Goal: Task Accomplishment & Management: Use online tool/utility

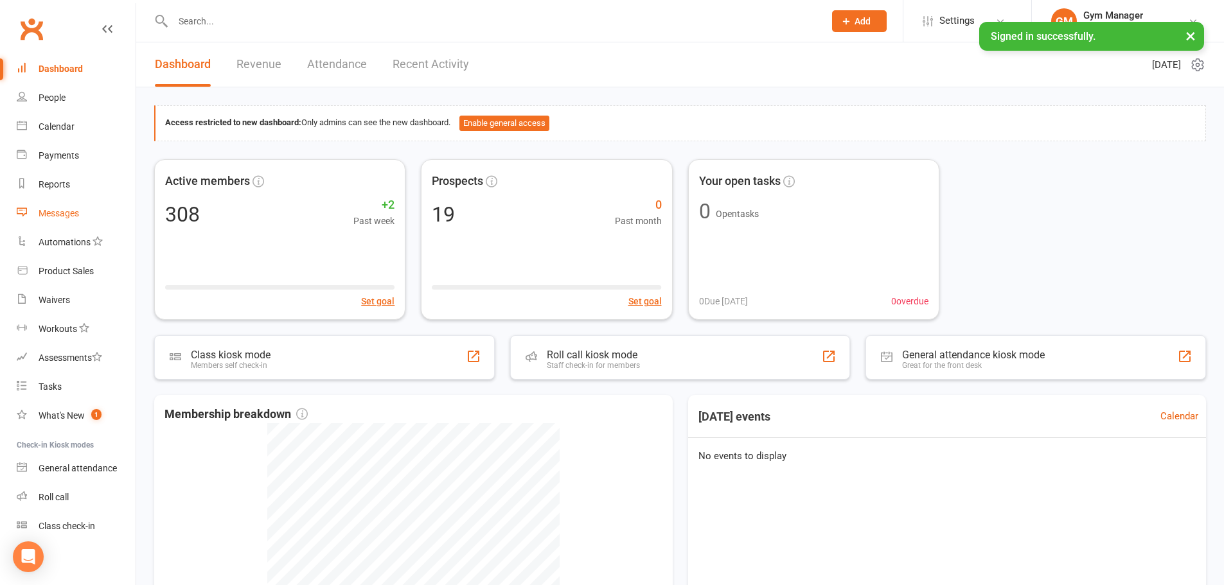
click at [69, 208] on div "Messages" at bounding box center [59, 213] width 40 height 10
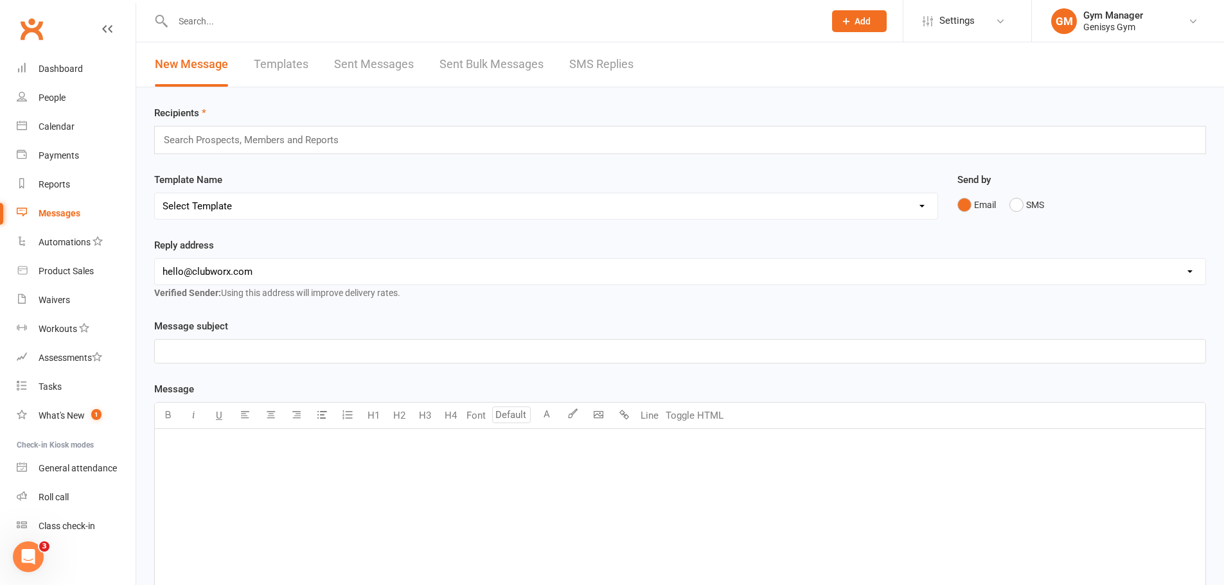
click at [274, 60] on link "Templates" at bounding box center [281, 64] width 55 height 44
select select "grid"
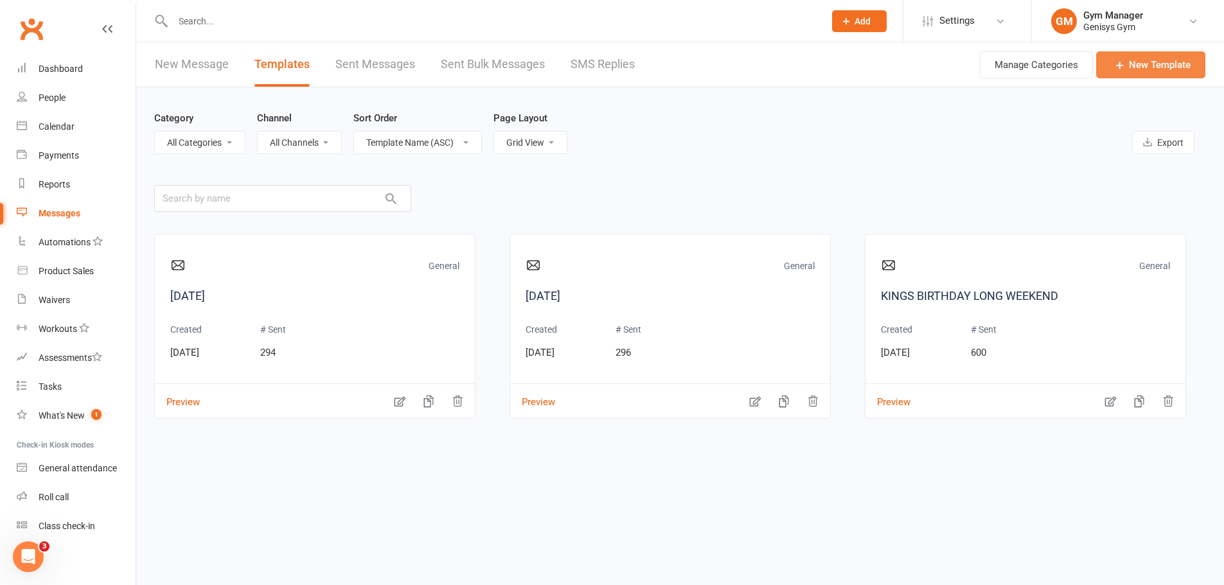
click at [1142, 64] on link "New Template" at bounding box center [1150, 64] width 109 height 27
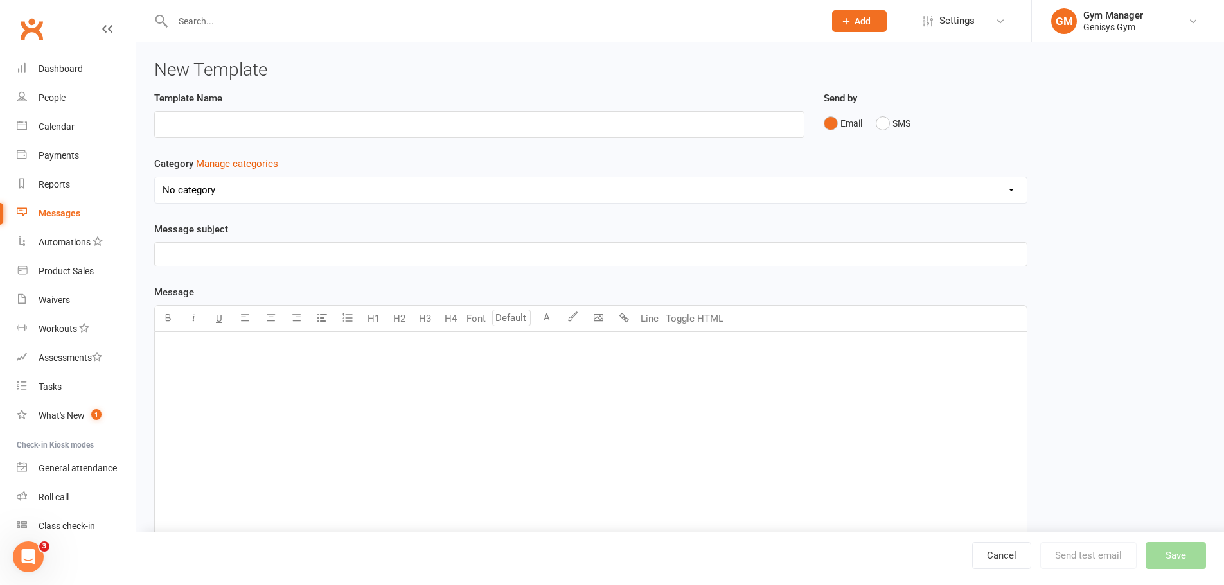
click at [228, 254] on p "﻿" at bounding box center [591, 254] width 856 height 15
click at [218, 122] on input "text" at bounding box center [479, 124] width 650 height 27
type input "BRONZE MEMBERS FAMILY SPECIAL"
click at [619, 193] on select "No category General" at bounding box center [591, 190] width 872 height 26
select select "4274"
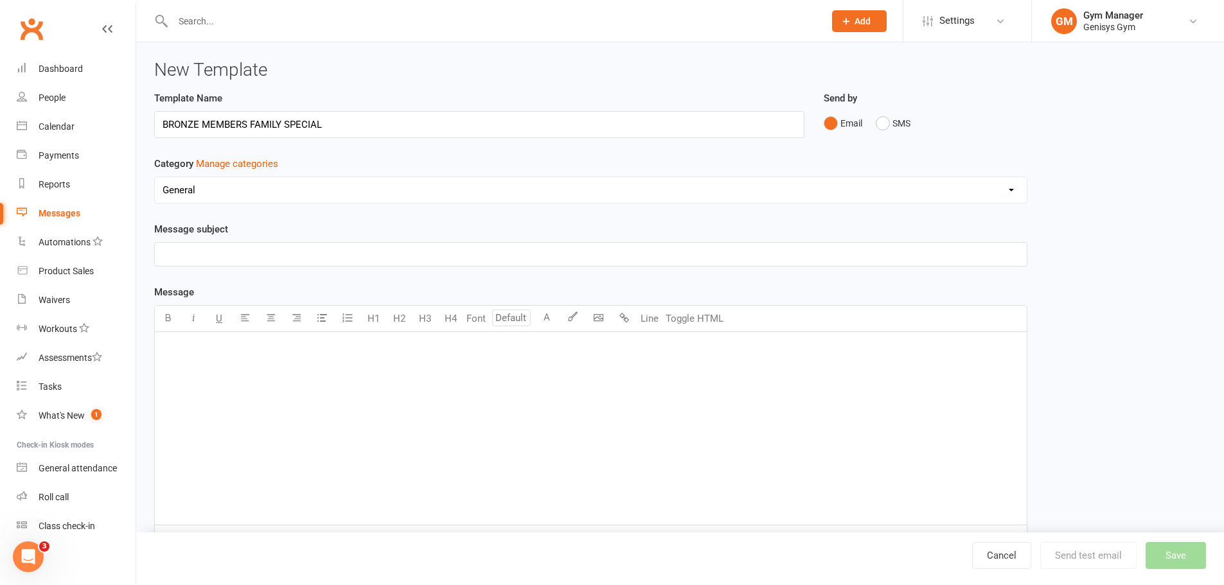
click at [155, 177] on select "No category General" at bounding box center [591, 190] width 872 height 26
click at [207, 360] on div "﻿" at bounding box center [591, 428] width 872 height 193
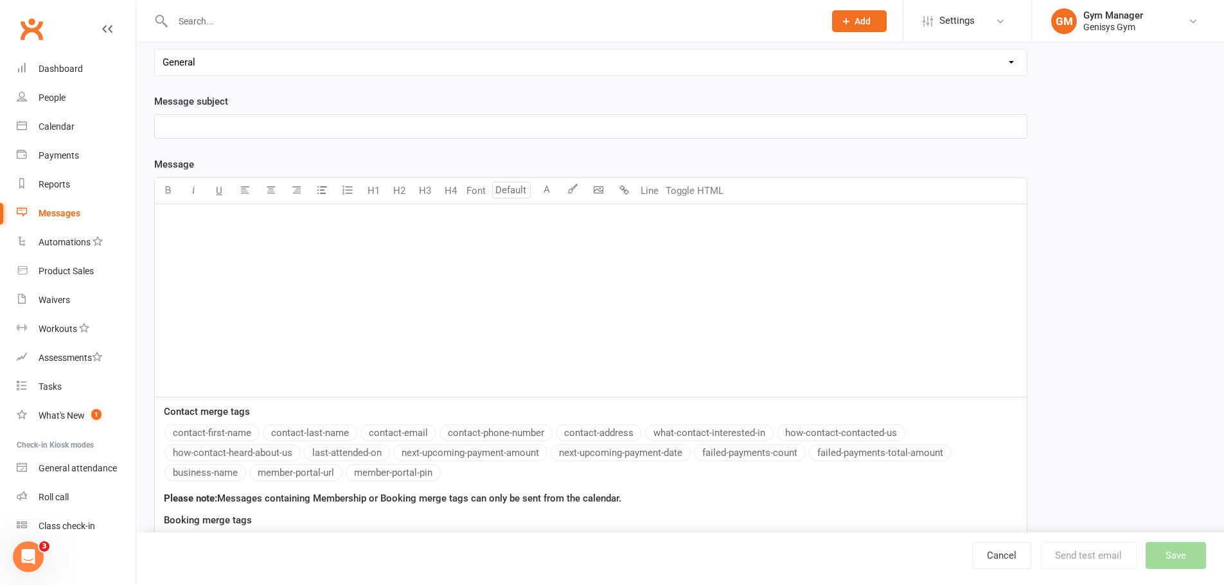
scroll to position [129, 0]
click at [228, 431] on button "contact-first-name" at bounding box center [211, 432] width 95 height 17
click at [307, 241] on span "[GEOGRAPHIC_DATA] have a great offer for our existing bronze members." at bounding box center [320, 241] width 315 height 12
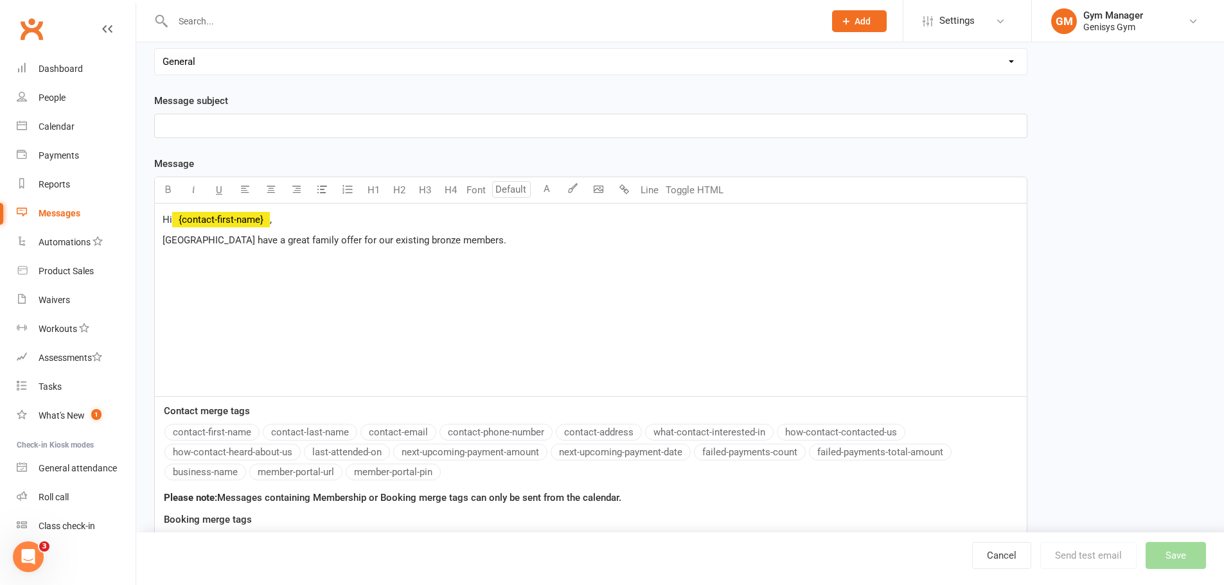
click at [539, 237] on p "[GEOGRAPHIC_DATA] have a great family offer for our existing bronze members." at bounding box center [591, 240] width 856 height 15
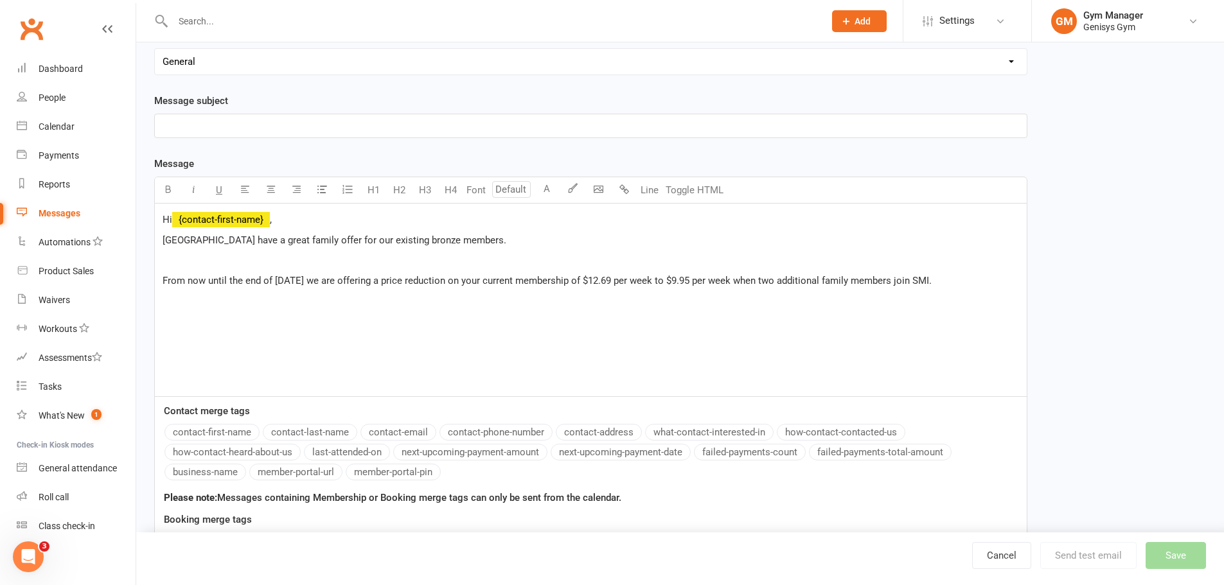
drag, startPoint x: 909, startPoint y: 282, endPoint x: 935, endPoint y: 262, distance: 32.5
click at [957, 274] on p "From now until the end of [DATE] we are offering a price reduction on your curr…" at bounding box center [591, 280] width 856 height 15
drag, startPoint x: 932, startPoint y: 280, endPoint x: 948, endPoint y: 277, distance: 16.4
click at [948, 277] on span "From now until the end of [DATE] we are offering a price reduction on your curr…" at bounding box center [582, 288] width 839 height 27
click at [292, 301] on p "From now until the end of [DATE] we are offering a price reduction on your curr…" at bounding box center [591, 288] width 856 height 31
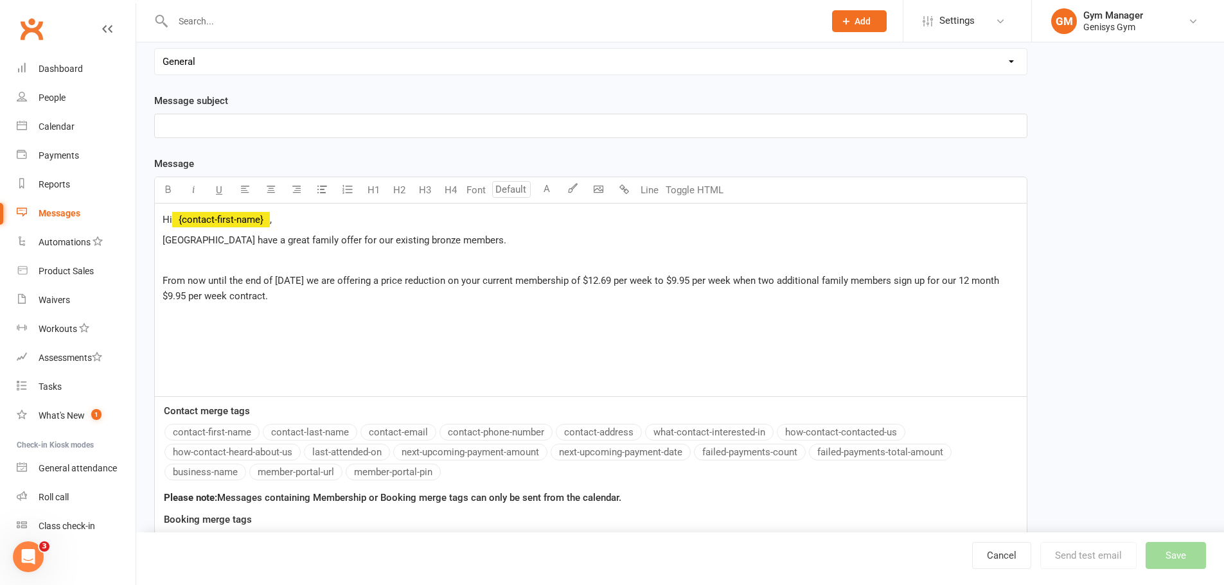
drag, startPoint x: 959, startPoint y: 276, endPoint x: 959, endPoint y: 292, distance: 15.4
click at [959, 292] on p "From now until the end of [DATE] we are offering a price reduction on your curr…" at bounding box center [591, 288] width 856 height 31
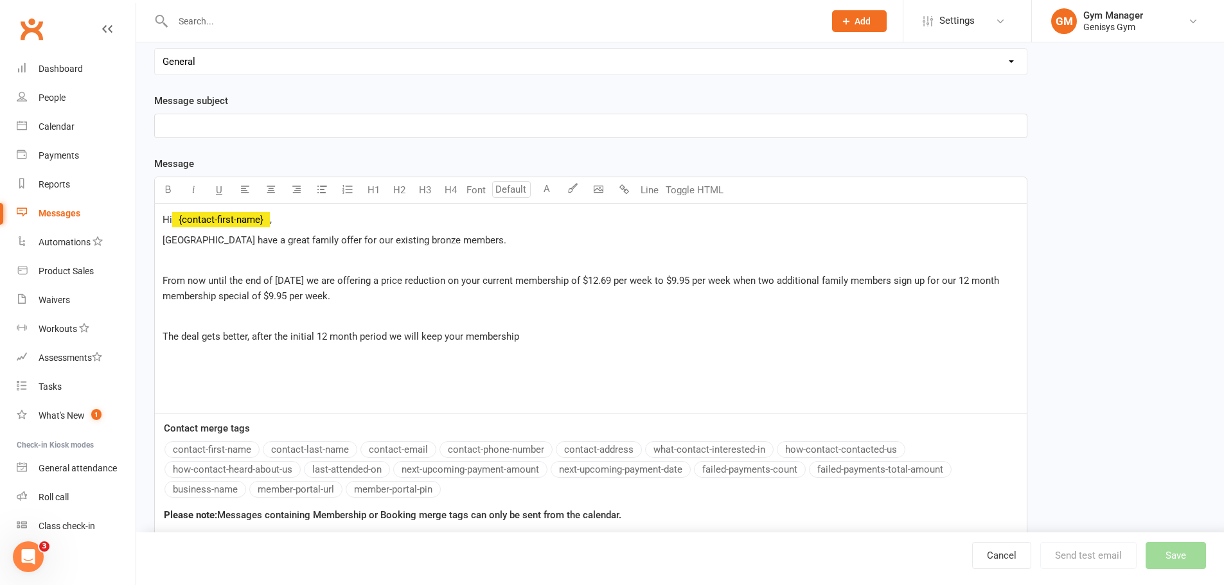
click at [221, 340] on span "The deal gets better, after the initial 12 month period we will keep your membe…" at bounding box center [341, 337] width 357 height 12
click at [247, 337] on span "The deal gets better, after the initial 12 month period we will keep your membe…" at bounding box center [341, 337] width 357 height 12
click at [247, 339] on span "The deal gets better, after the initial 12 month period we will keep your membe…" at bounding box center [341, 337] width 357 height 12
click at [328, 337] on span "The deal gets better, after the initial 12 month period we will keep your membe…" at bounding box center [341, 337] width 357 height 12
click at [254, 333] on span "The deal gets better, after the initial 12 month period we will keep your membe…" at bounding box center [341, 337] width 357 height 12
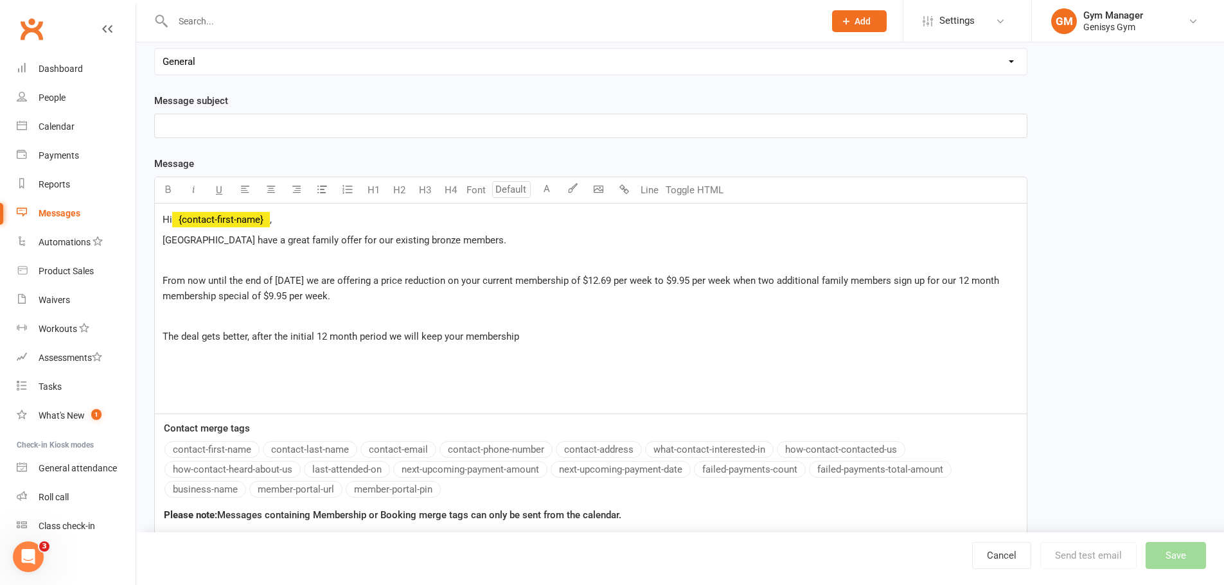
click at [252, 335] on span "The deal gets better, after the initial 12 month period we will keep your membe…" at bounding box center [341, 337] width 357 height 12
drag, startPoint x: 461, startPoint y: 335, endPoint x: 563, endPoint y: 335, distance: 102.2
click at [563, 335] on p "The deal gets better, because after the initial 12 month period we will keep yo…" at bounding box center [591, 336] width 856 height 15
click at [248, 338] on span "The deal gets better, because after the initial 12 month period we wil" at bounding box center [309, 337] width 292 height 12
click at [467, 330] on p "The deal gets better because after the initial 12 month period we wil" at bounding box center [591, 336] width 856 height 15
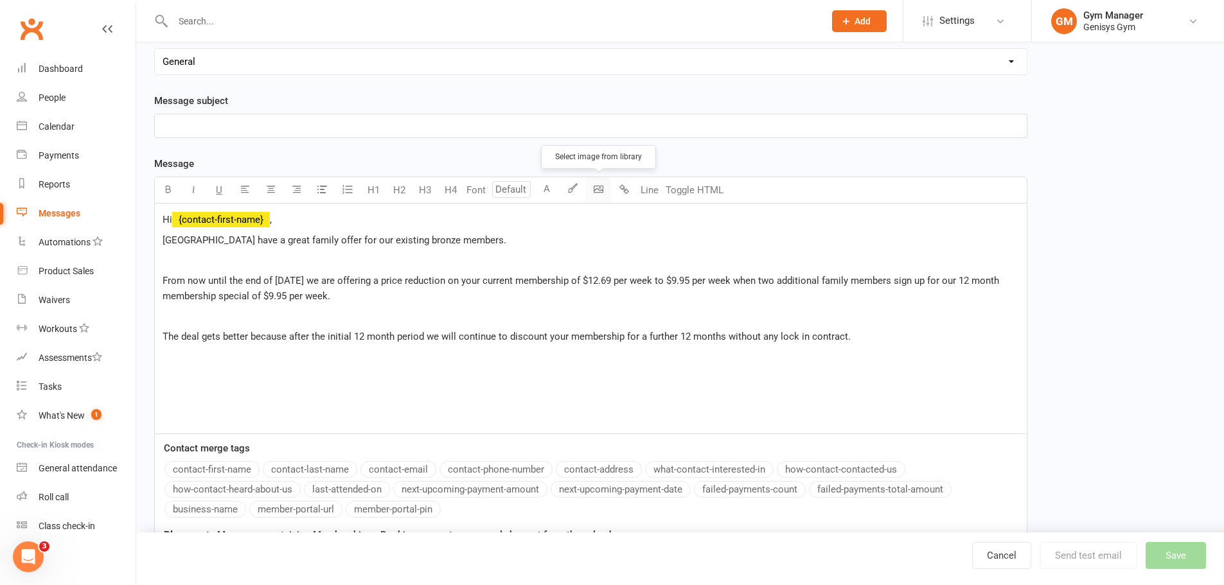
click at [593, 186] on body "Prospect Member Non-attending contact Class / event Appointment Task Membership…" at bounding box center [612, 303] width 1224 height 857
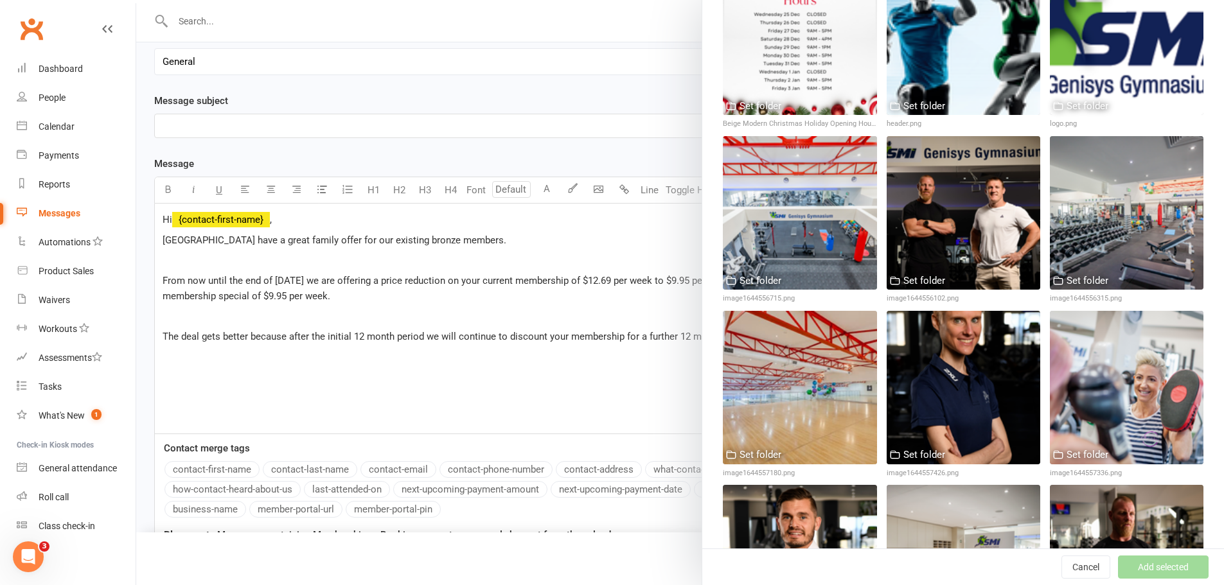
scroll to position [0, 0]
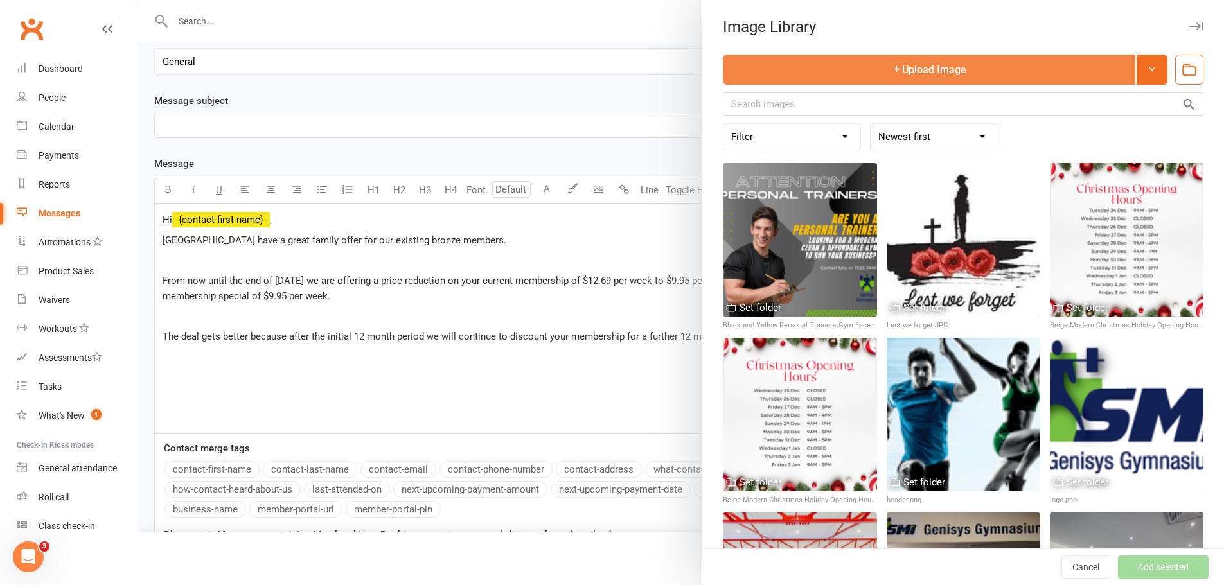
click at [916, 82] on button "Upload Image" at bounding box center [929, 70] width 413 height 30
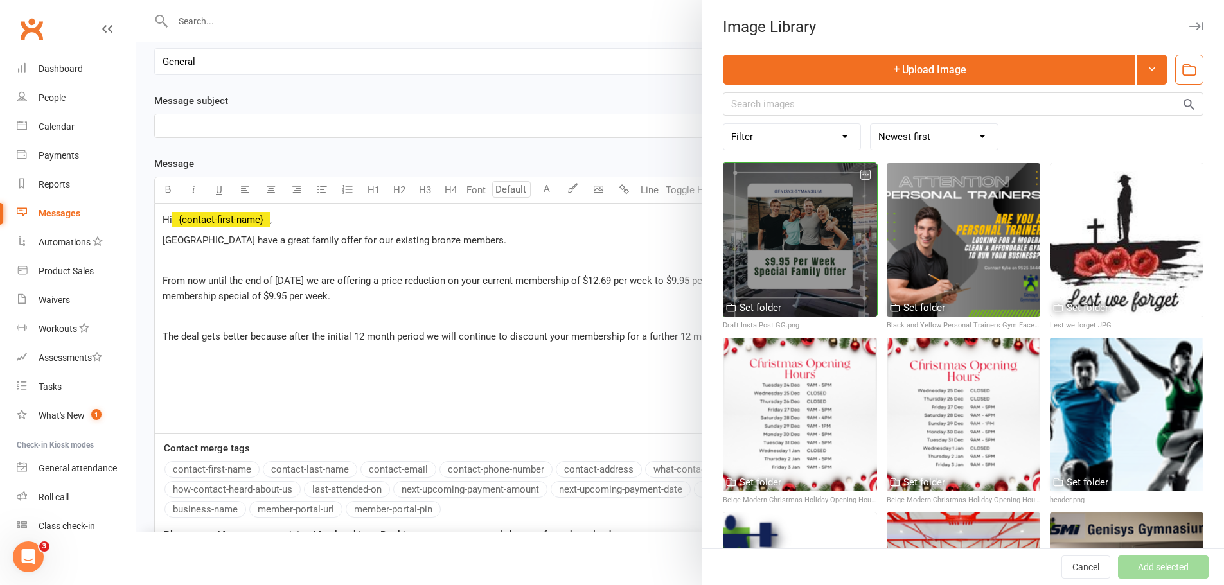
click at [806, 233] on div at bounding box center [800, 240] width 154 height 154
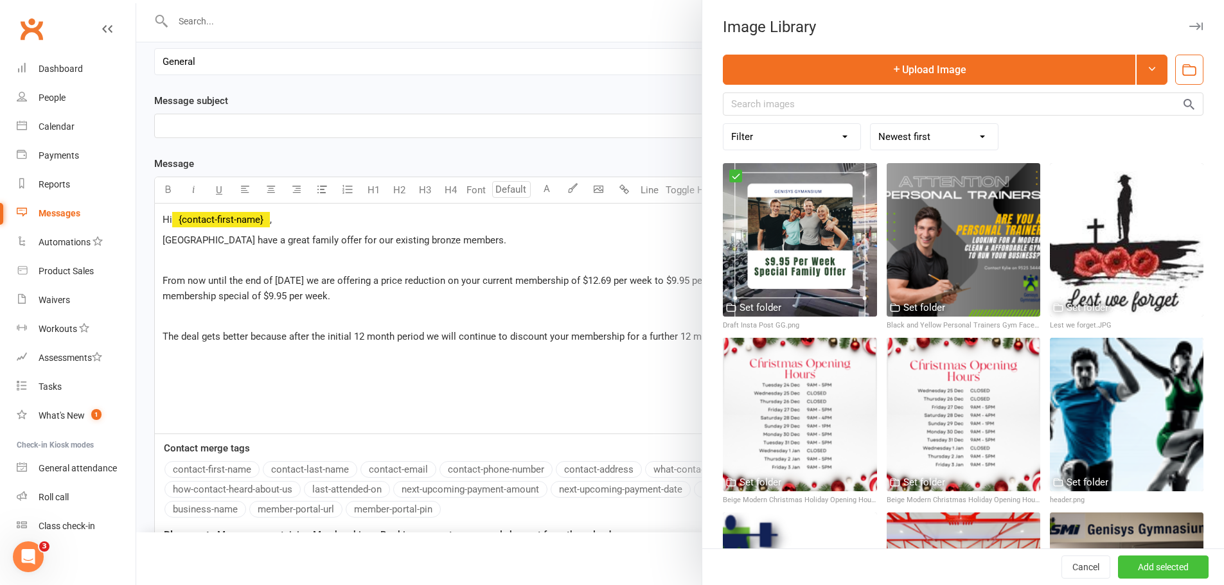
click at [1137, 568] on button "Add selected" at bounding box center [1163, 567] width 91 height 23
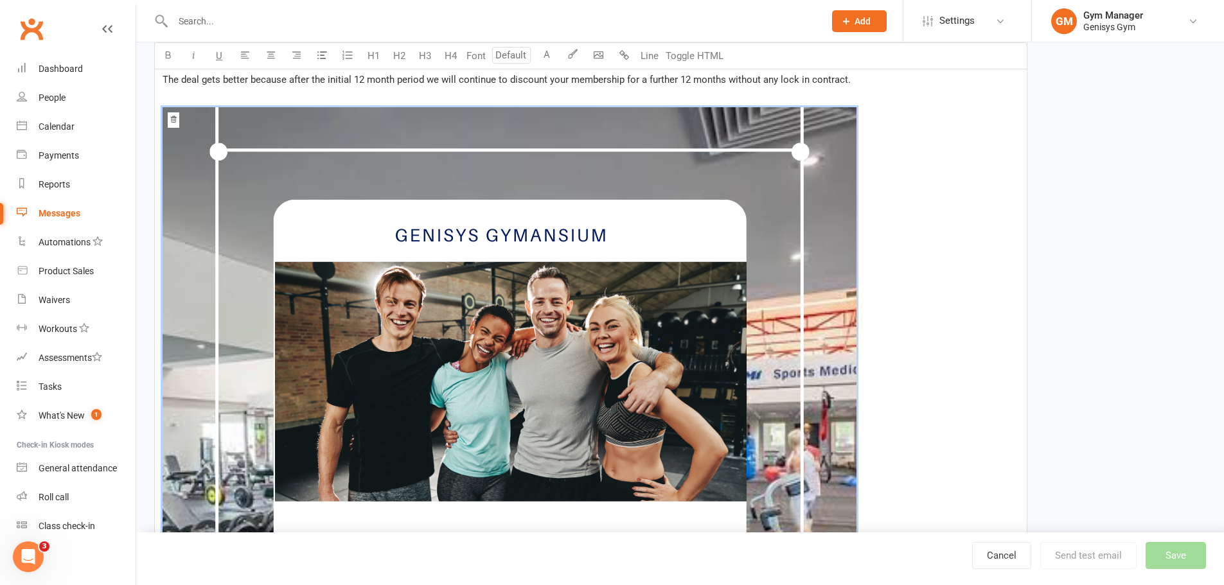
scroll to position [193, 0]
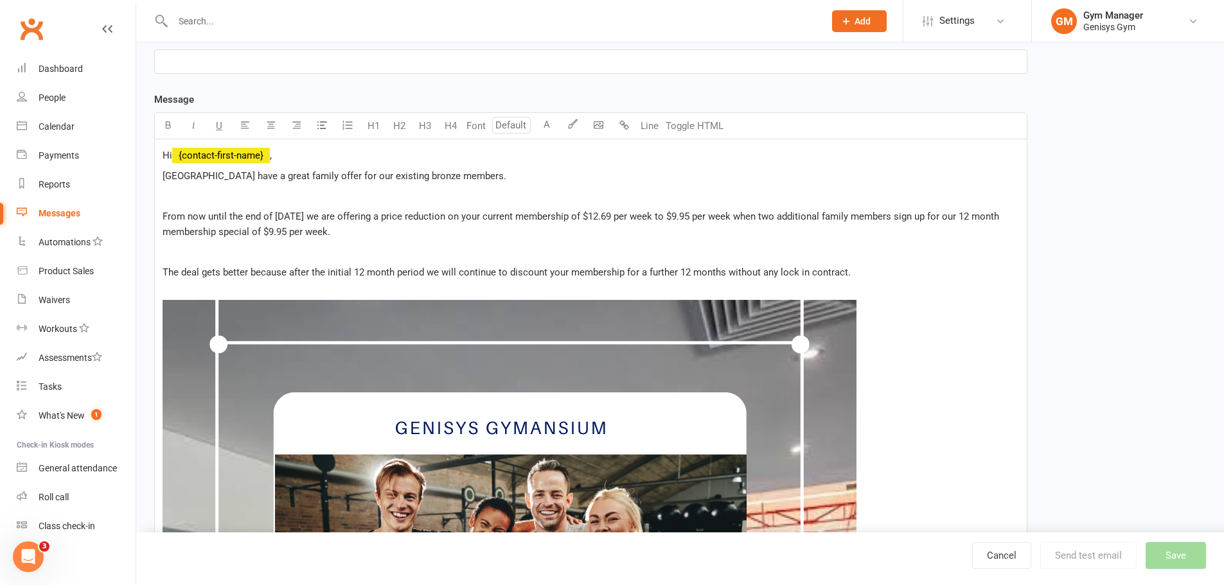
click at [903, 274] on p "The deal gets better because after the initial 12 month period we will continue…" at bounding box center [591, 272] width 856 height 15
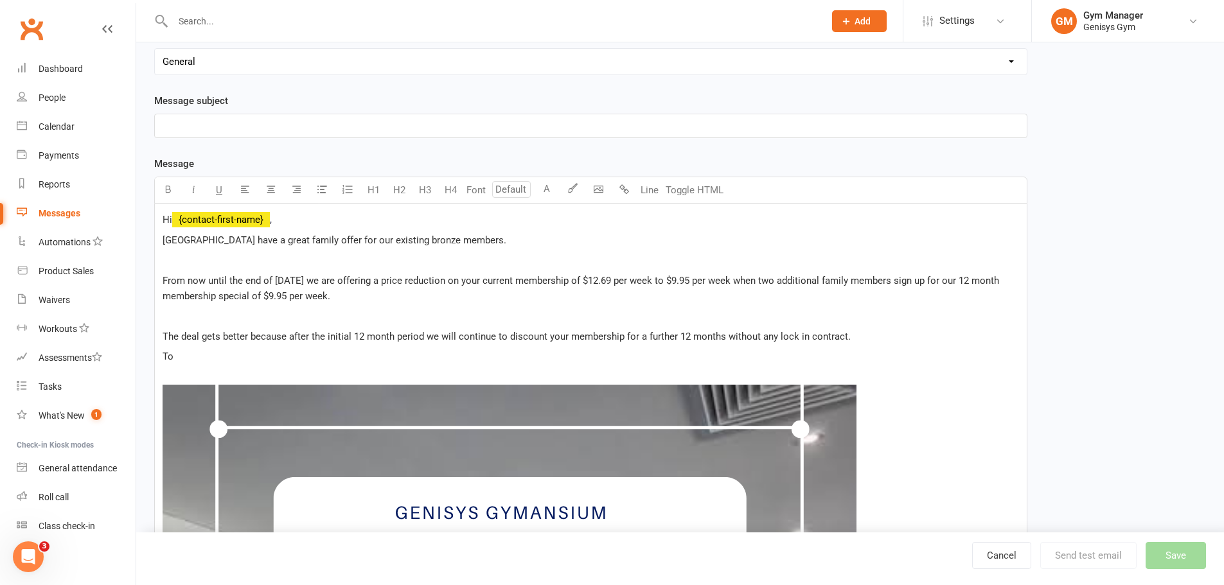
click at [163, 258] on p "﻿" at bounding box center [591, 260] width 856 height 15
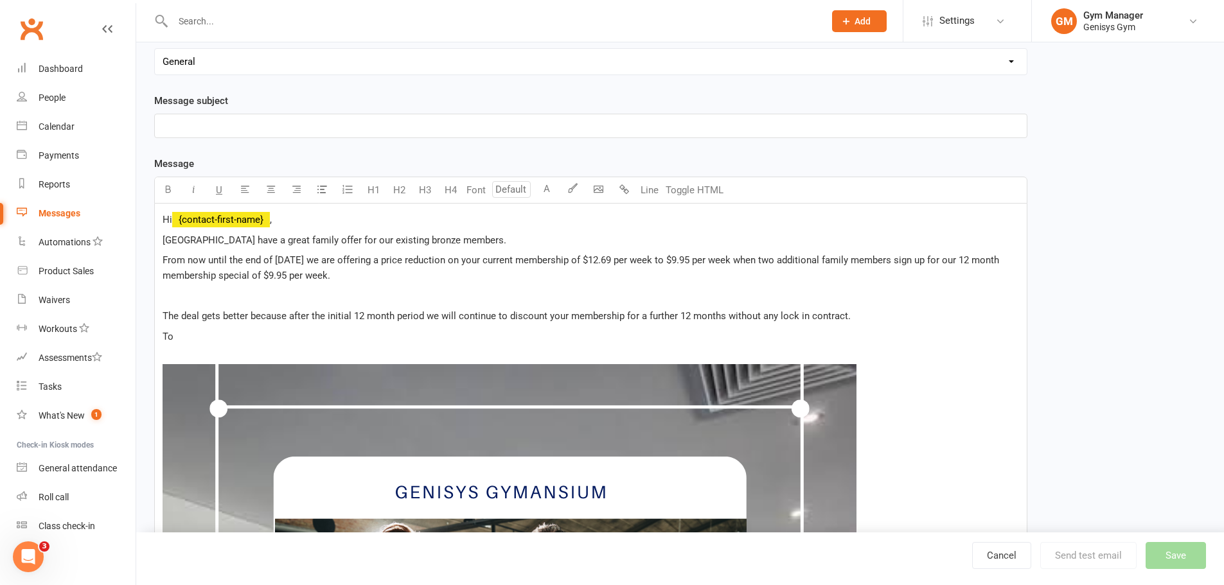
click at [177, 296] on p "﻿" at bounding box center [591, 295] width 856 height 15
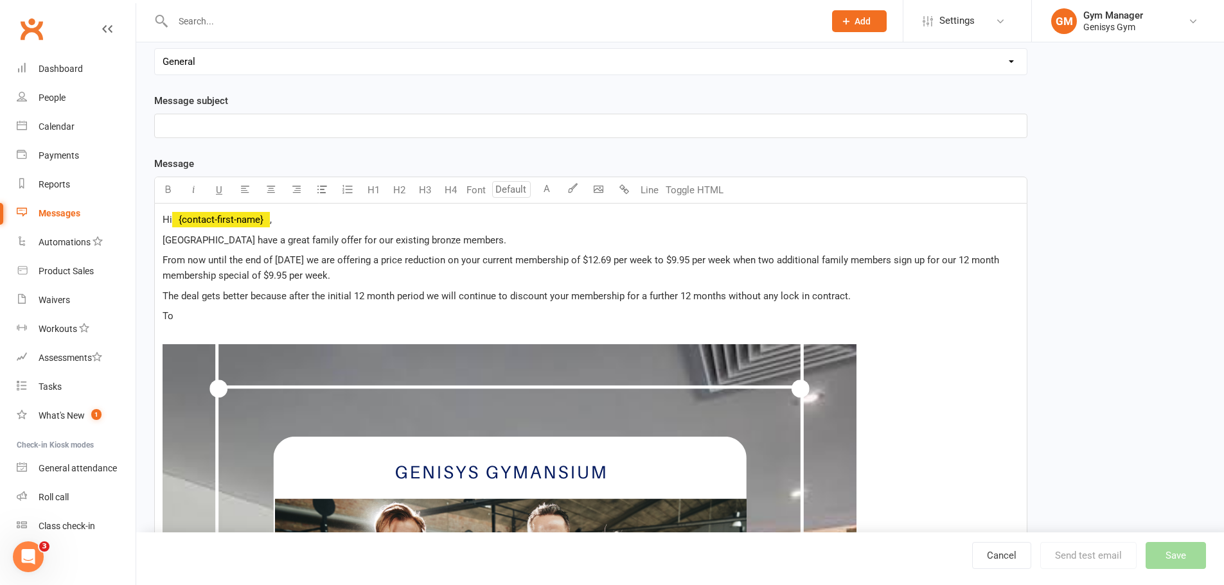
click at [196, 316] on p "To" at bounding box center [591, 315] width 856 height 15
click at [314, 259] on span "From now until the end of [DATE] we are offering a price reduction on your curr…" at bounding box center [582, 267] width 839 height 27
click at [607, 255] on span "From now until the end of [DATE] we are offering a price reduction on your curr…" at bounding box center [582, 267] width 839 height 27
click at [383, 274] on p "From now until the end of [DATE] we are offering a price reduction on your curr…" at bounding box center [591, 268] width 856 height 31
drag, startPoint x: 166, startPoint y: 317, endPoint x: 198, endPoint y: 315, distance: 32.2
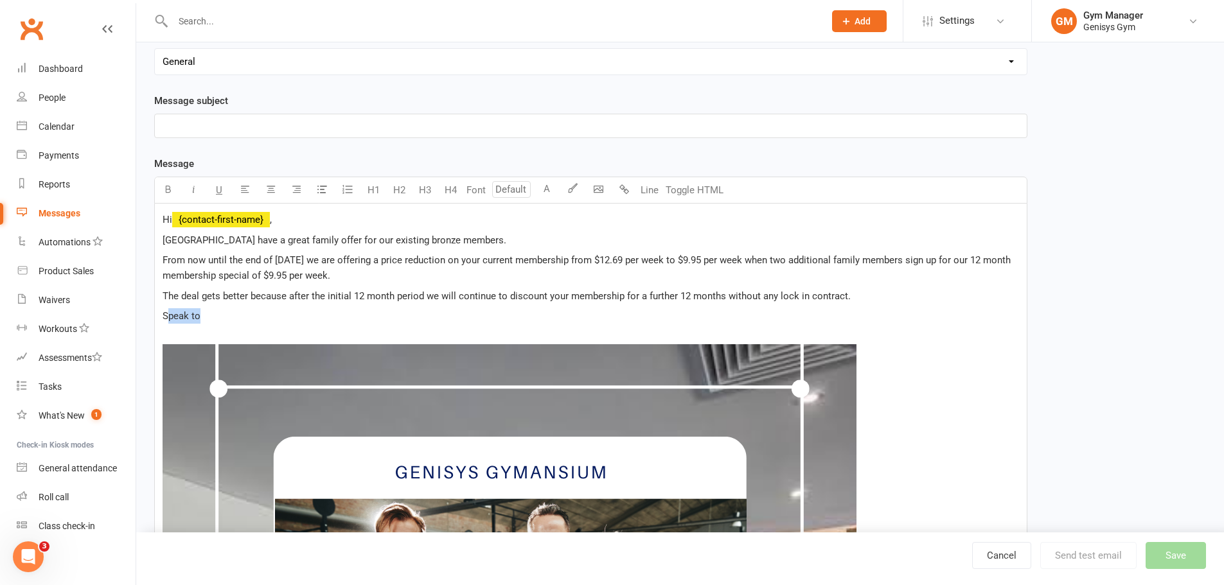
click at [198, 315] on span "Speak to" at bounding box center [182, 316] width 38 height 12
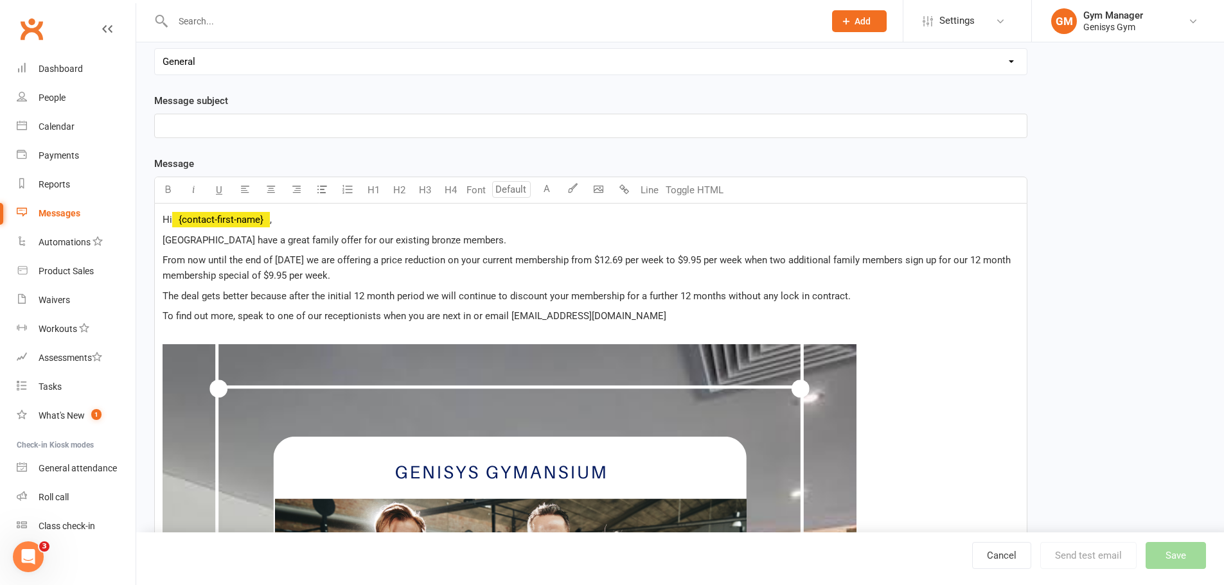
click at [548, 292] on span "The deal gets better because after the initial 12 month period we will continue…" at bounding box center [507, 296] width 688 height 12
drag, startPoint x: 562, startPoint y: 293, endPoint x: 568, endPoint y: 292, distance: 6.6
click at [568, 292] on span "The deal gets better because after the initial 12 month period we will continue…" at bounding box center [507, 296] width 688 height 12
click at [696, 314] on p "To find out more, speak to one of our receptionists when you are next in or ema…" at bounding box center [591, 315] width 856 height 15
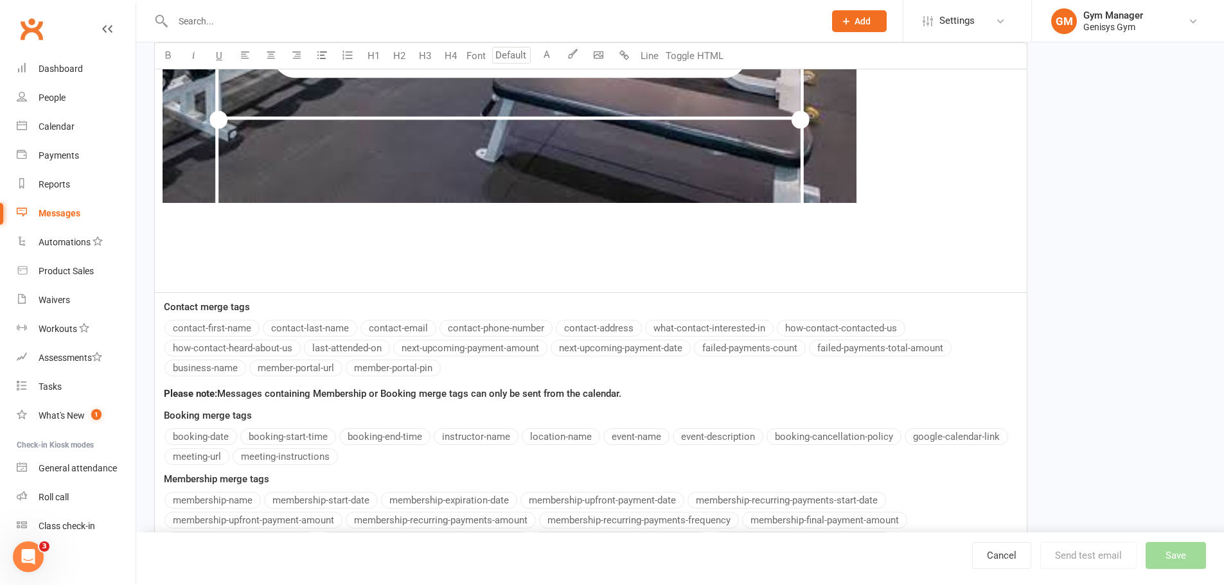
scroll to position [900, 0]
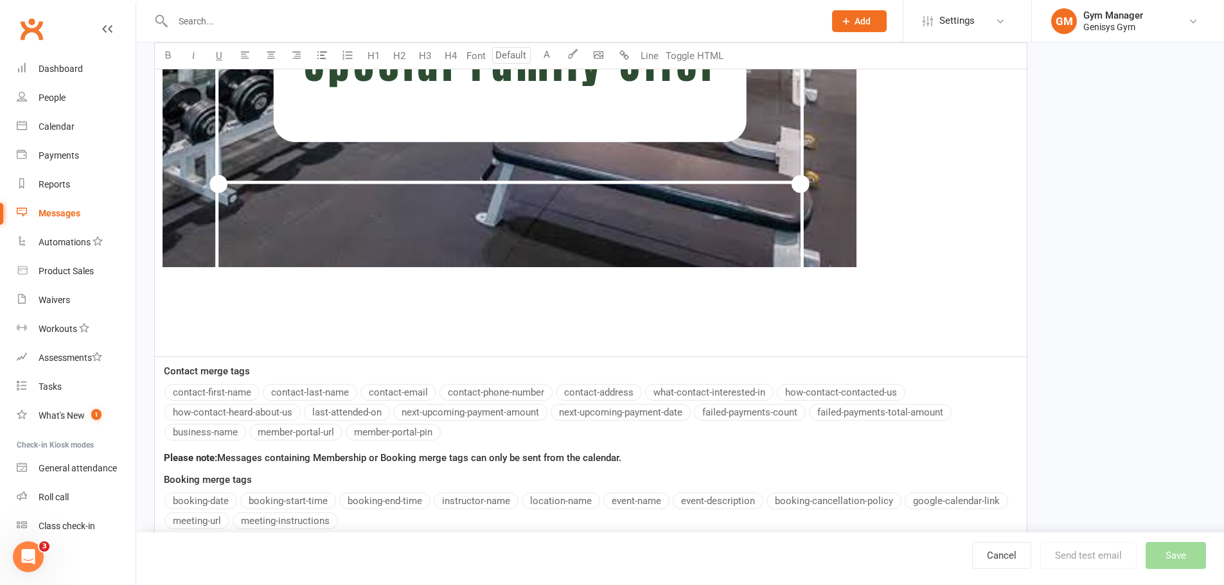
click at [212, 294] on p "﻿" at bounding box center [591, 299] width 856 height 15
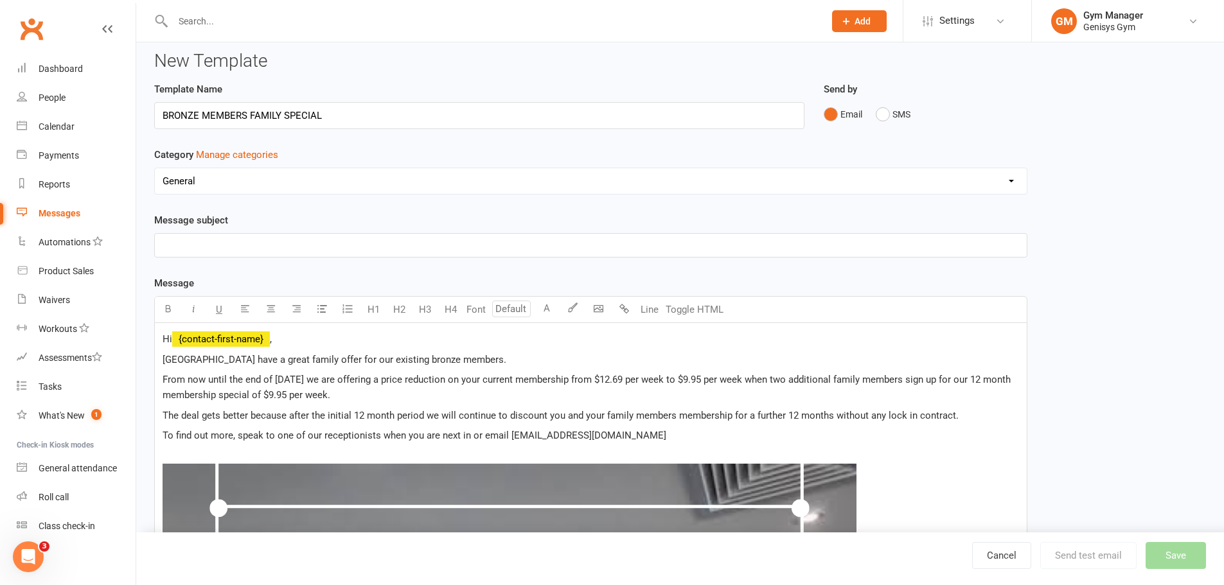
scroll to position [0, 0]
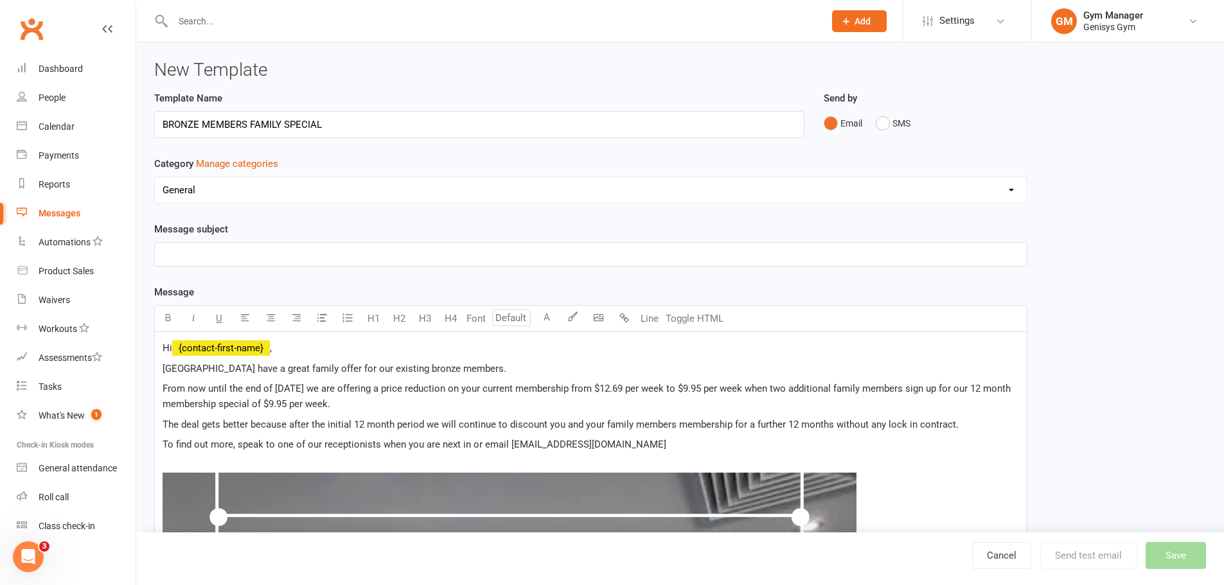
click at [576, 257] on p "﻿" at bounding box center [591, 254] width 856 height 15
click at [1174, 552] on button "Save" at bounding box center [1176, 555] width 60 height 27
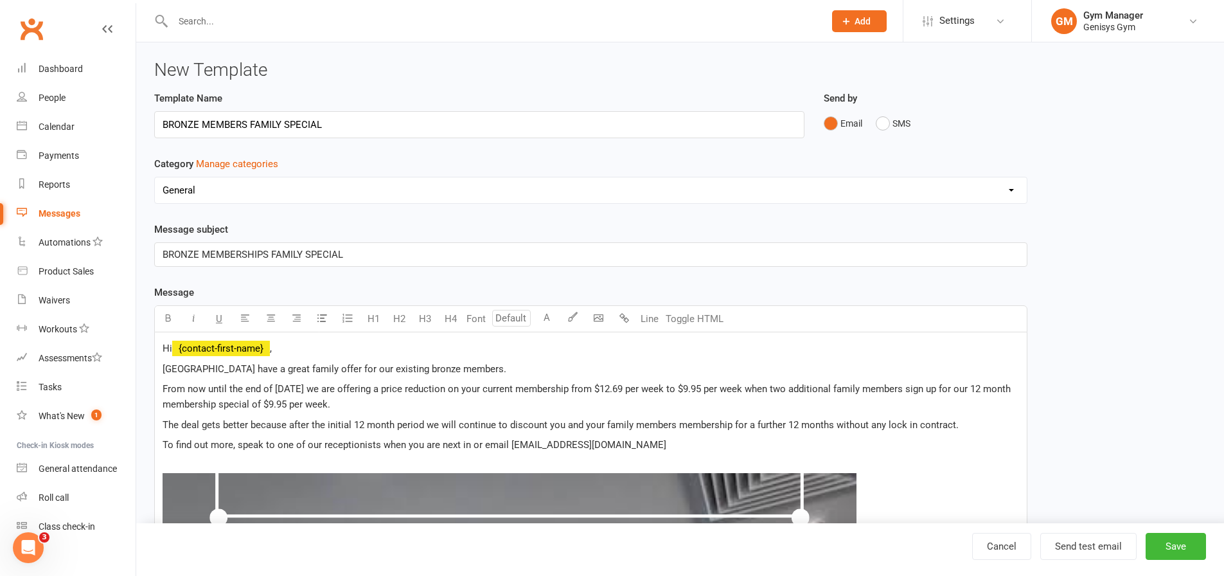
select select "grid"
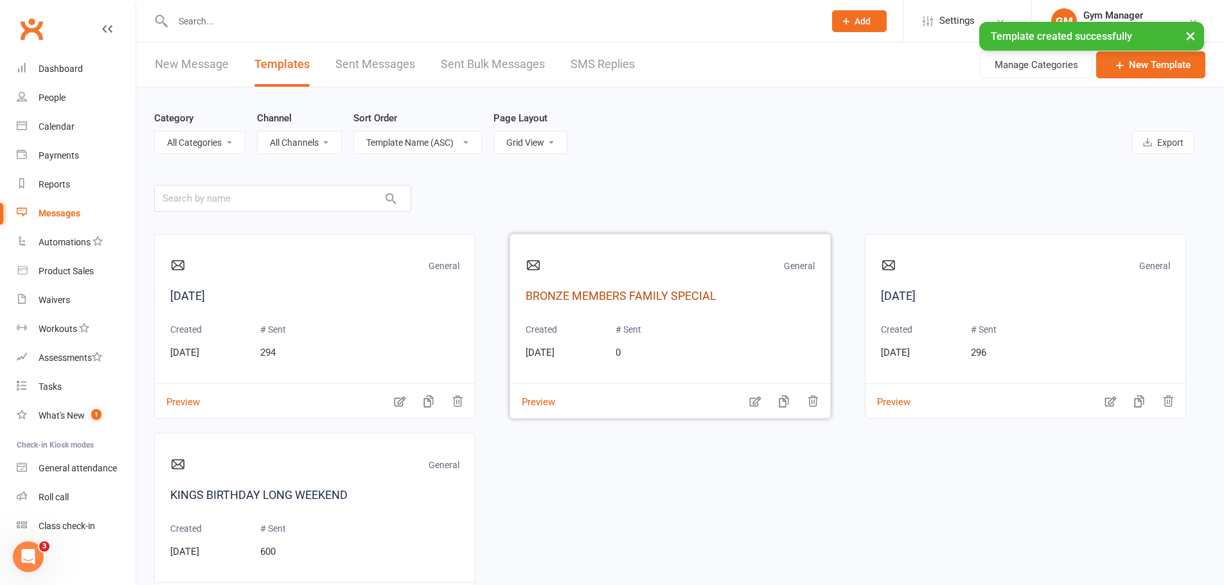
click at [611, 290] on link "BRONZE MEMBERS FAMILY SPECIAL" at bounding box center [670, 296] width 289 height 19
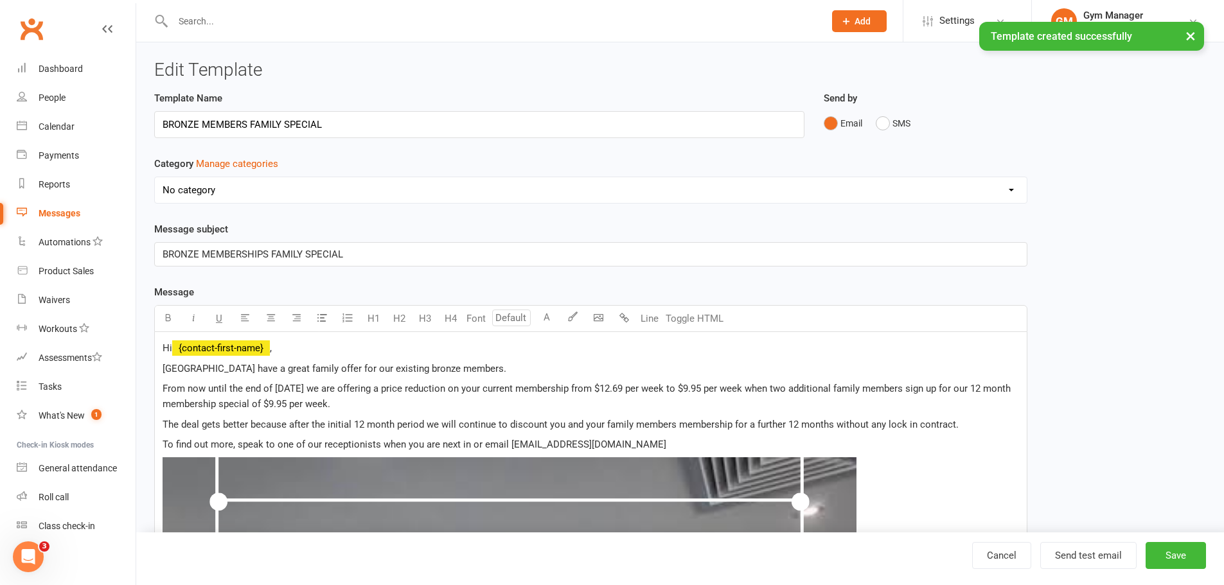
select select "4274"
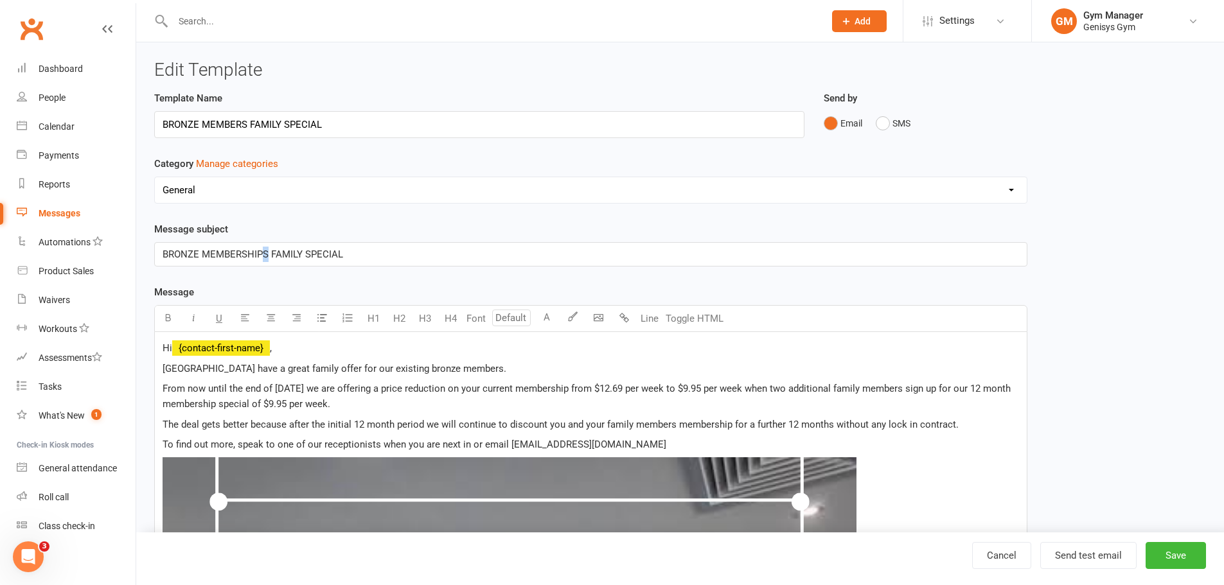
click at [266, 250] on span "BRONZE MEMBERSHIPS FAMILY SPECIAL" at bounding box center [253, 255] width 181 height 12
click at [373, 263] on div "BRONZE MEMBERSHIP FAMILY SPECIAL" at bounding box center [591, 254] width 872 height 23
drag, startPoint x: 283, startPoint y: 402, endPoint x: 290, endPoint y: 398, distance: 8.1
click at [290, 398] on span "From now until the end of [DATE] we are offering a price reduction on your curr…" at bounding box center [588, 396] width 851 height 27
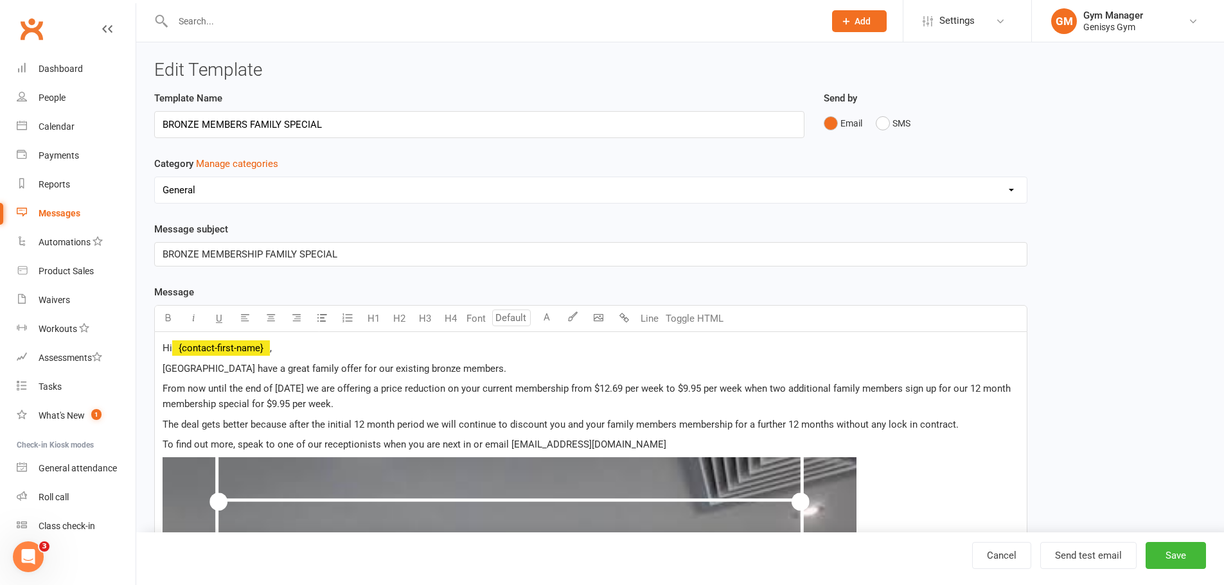
scroll to position [64, 0]
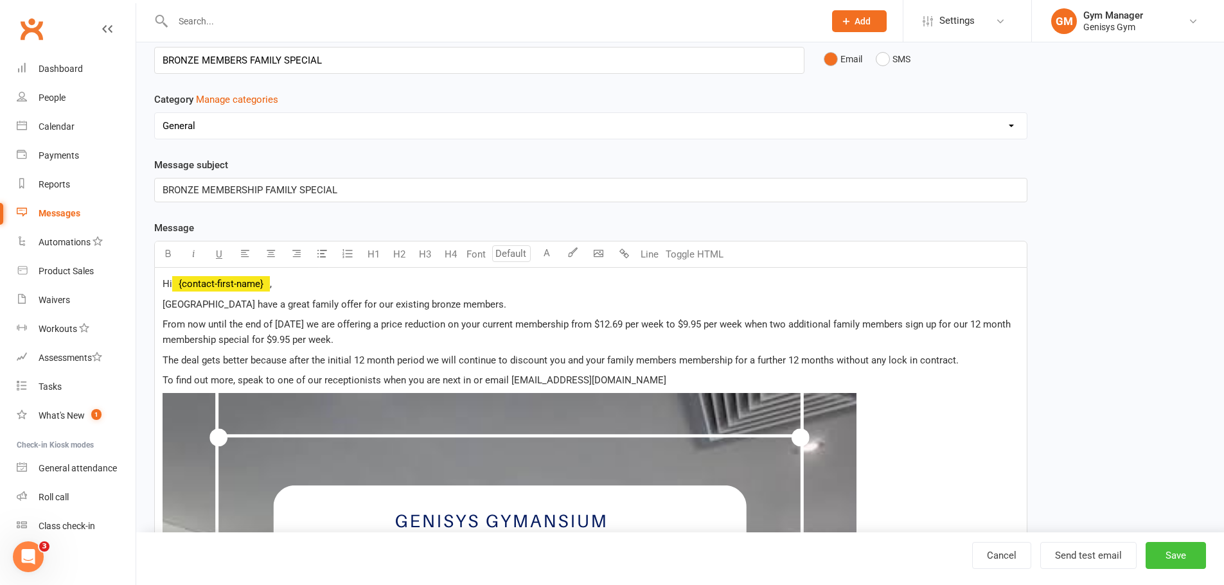
click at [1192, 553] on button "Save" at bounding box center [1176, 555] width 60 height 27
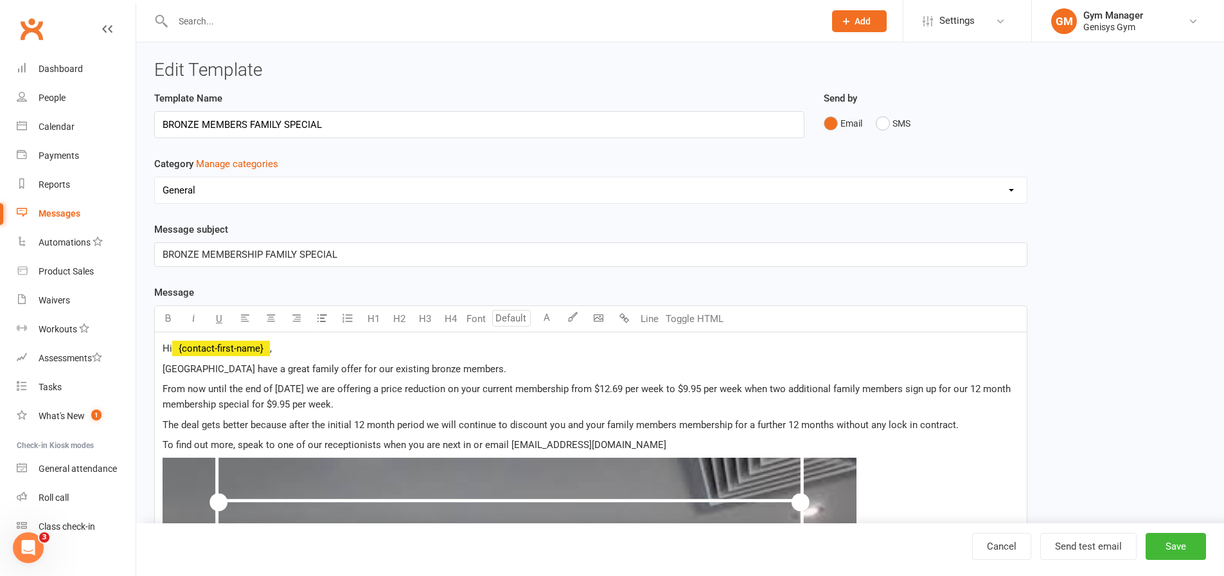
select select "grid"
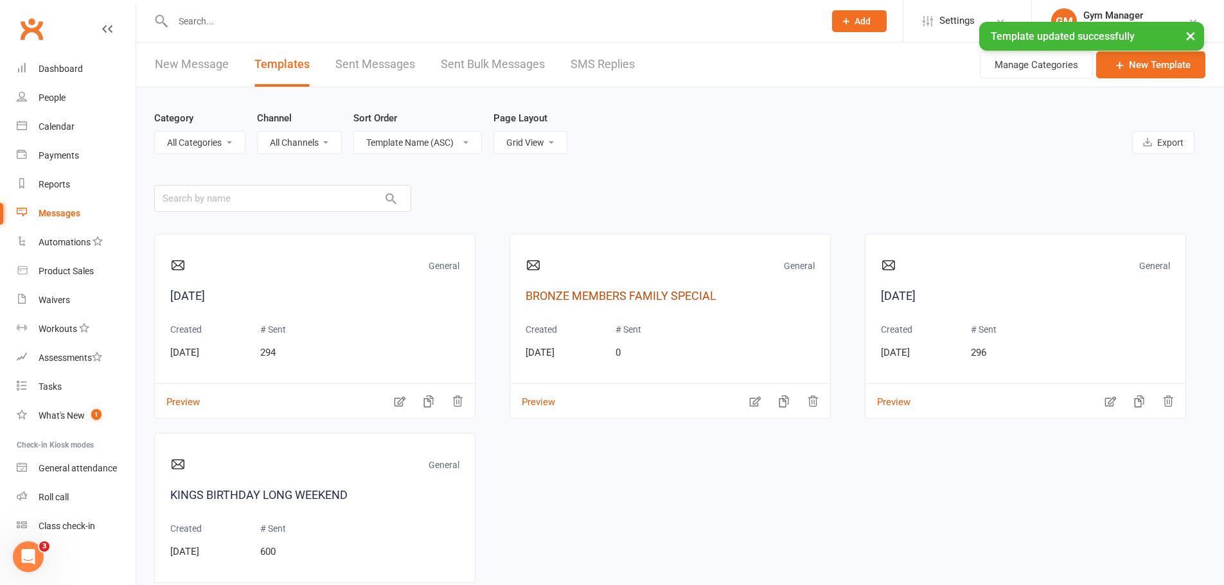
drag, startPoint x: 654, startPoint y: 294, endPoint x: 792, endPoint y: 294, distance: 137.5
click at [654, 294] on link "BRONZE MEMBERS FAMILY SPECIAL" at bounding box center [670, 296] width 289 height 19
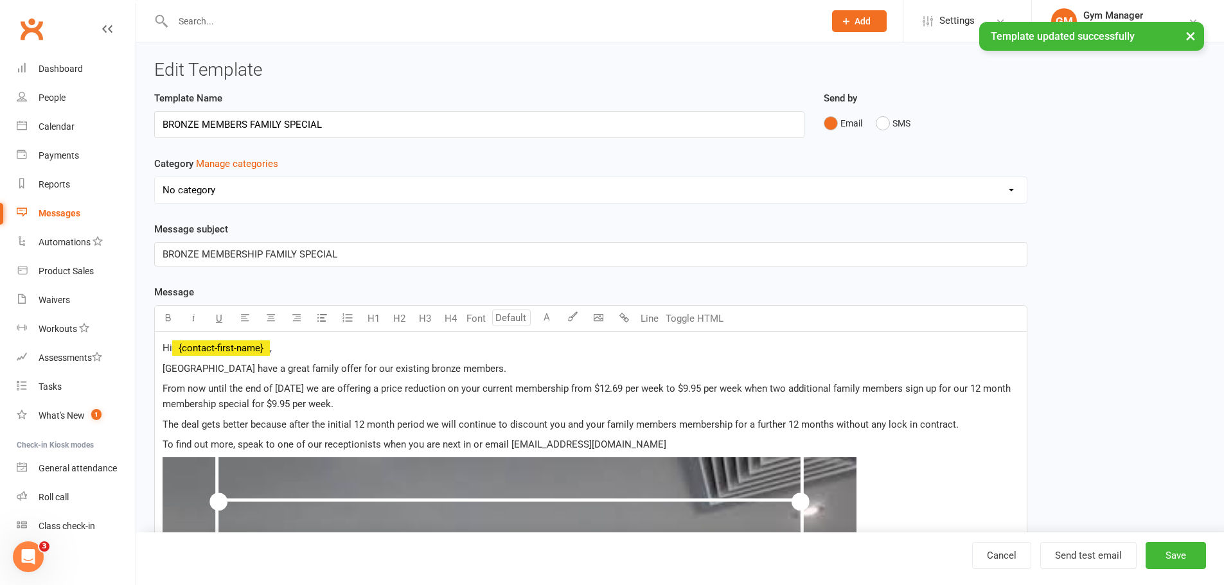
select select "4274"
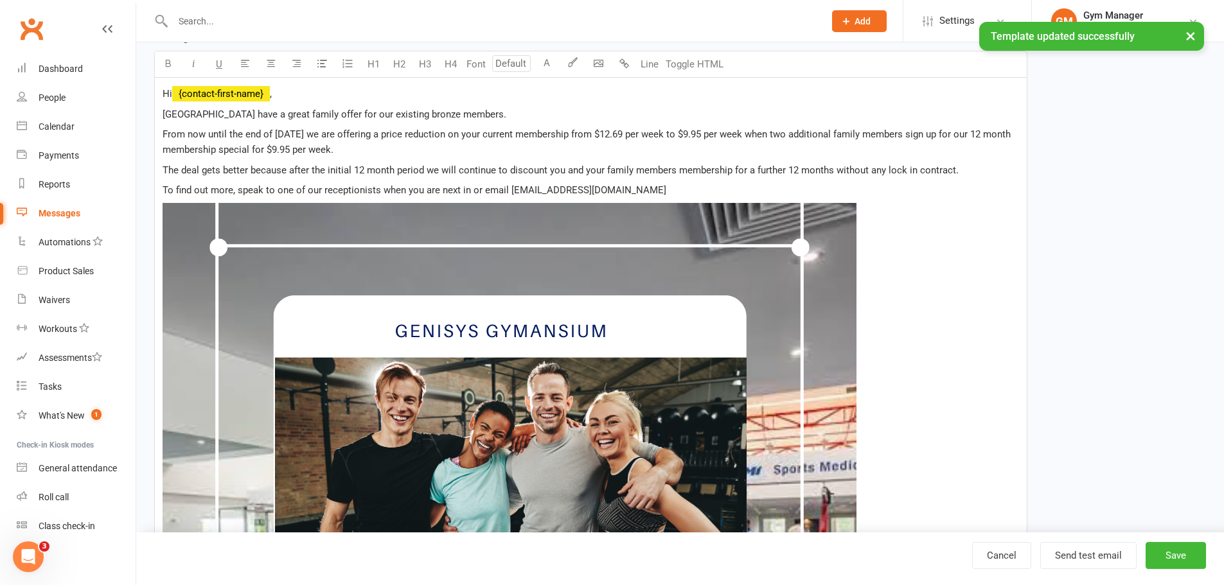
scroll to position [257, 0]
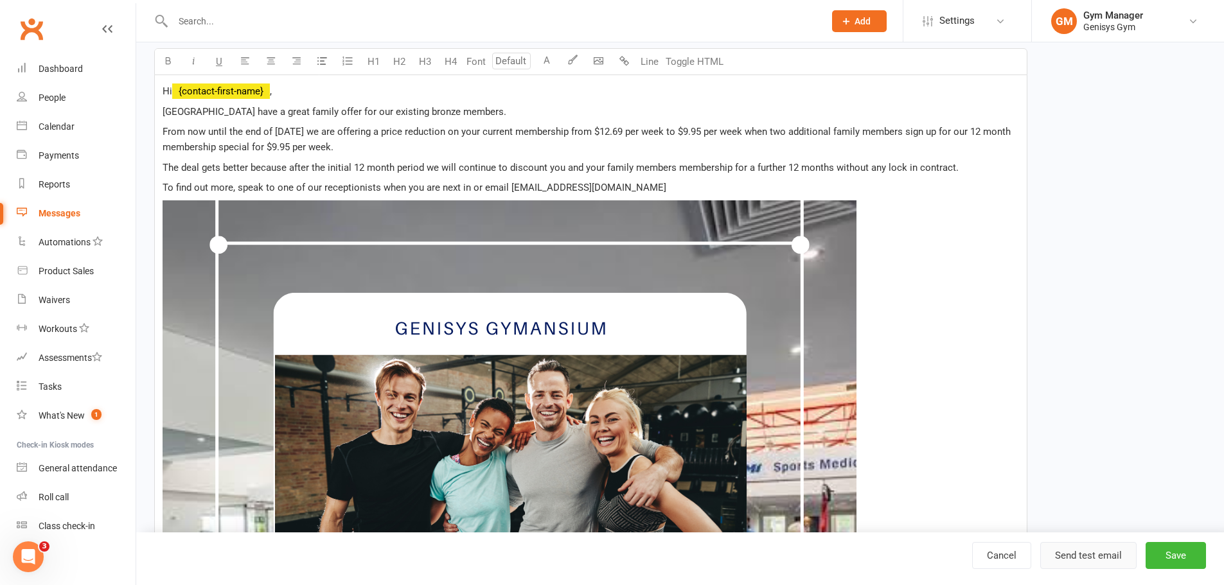
click at [1079, 556] on button "Send test email" at bounding box center [1088, 555] width 96 height 27
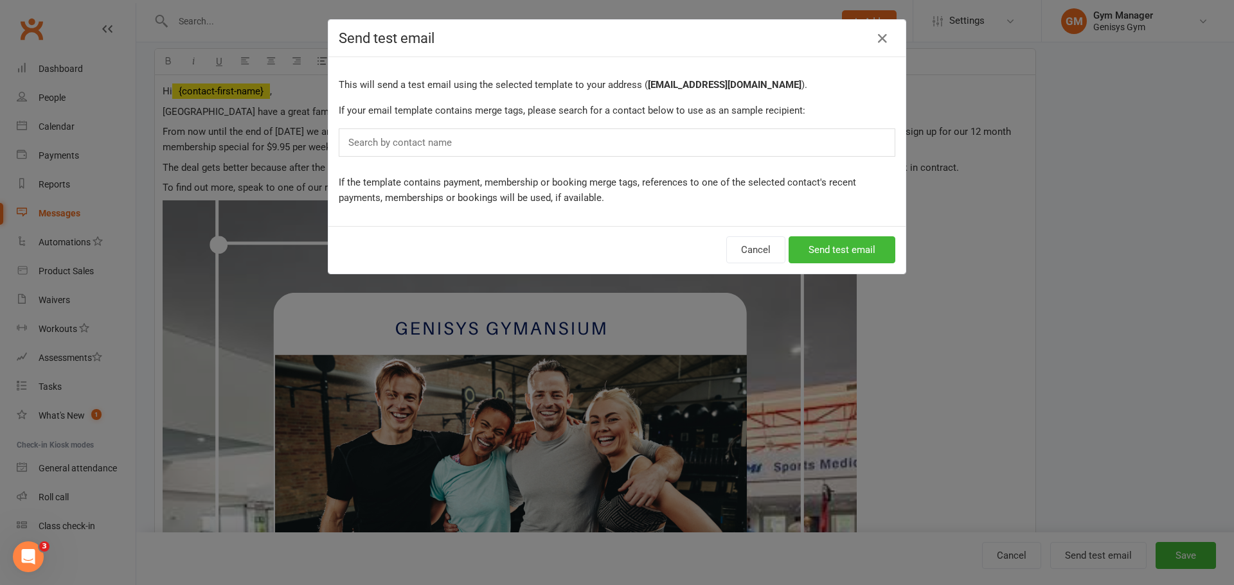
click at [377, 139] on input "text" at bounding box center [403, 142] width 112 height 17
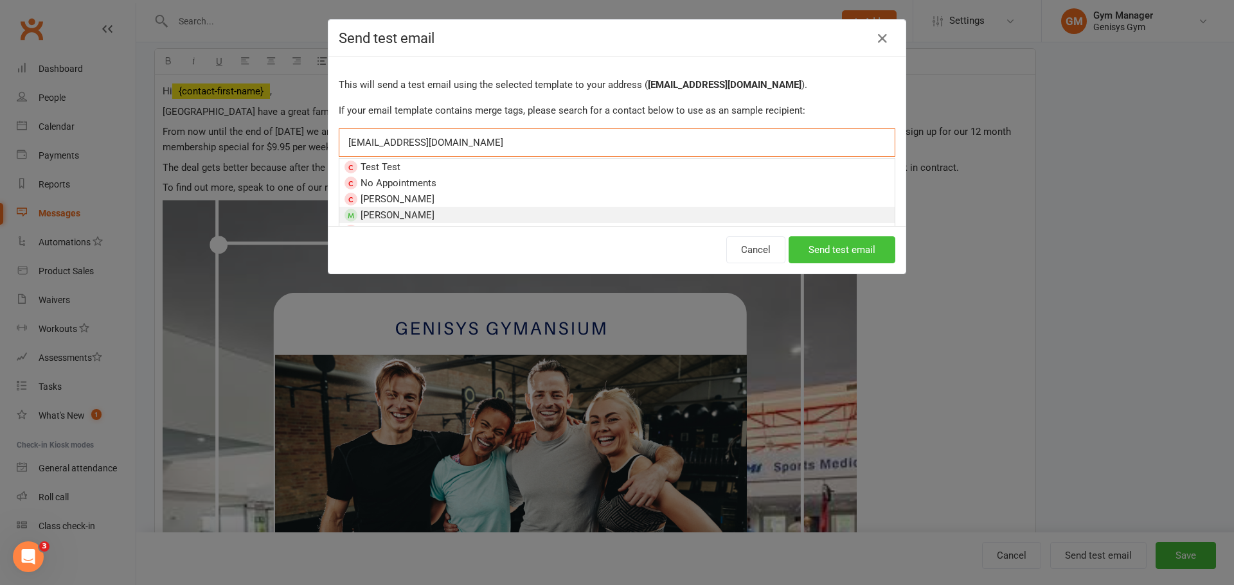
type input "[EMAIL_ADDRESS][DOMAIN_NAME]"
click at [831, 246] on button "Send test email" at bounding box center [841, 249] width 107 height 27
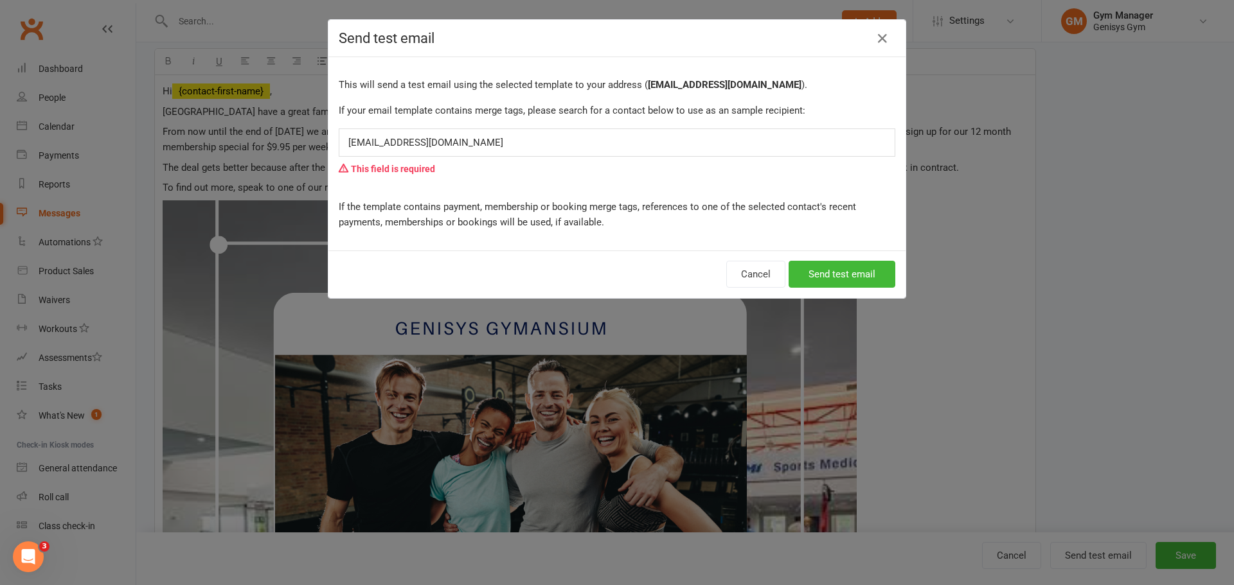
click at [518, 146] on div "[EMAIL_ADDRESS][DOMAIN_NAME] [EMAIL_ADDRESS][DOMAIN_NAME]" at bounding box center [617, 143] width 556 height 28
drag, startPoint x: 522, startPoint y: 143, endPoint x: 359, endPoint y: 133, distance: 163.5
click at [359, 133] on div "[EMAIL_ADDRESS][DOMAIN_NAME] [EMAIL_ADDRESS][DOMAIN_NAME]" at bounding box center [617, 143] width 556 height 28
drag, startPoint x: 520, startPoint y: 143, endPoint x: 282, endPoint y: 106, distance: 241.2
click at [275, 125] on div "Send test email This will send a test email using the selected template to your…" at bounding box center [617, 292] width 1234 height 585
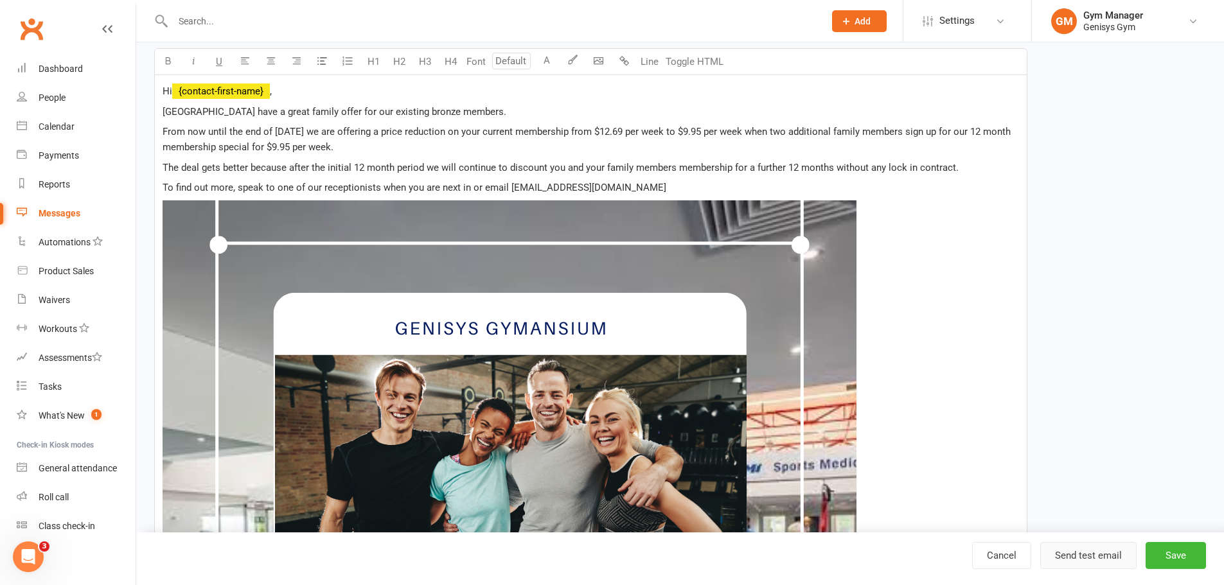
click at [1097, 558] on button "Send test email" at bounding box center [1088, 555] width 96 height 27
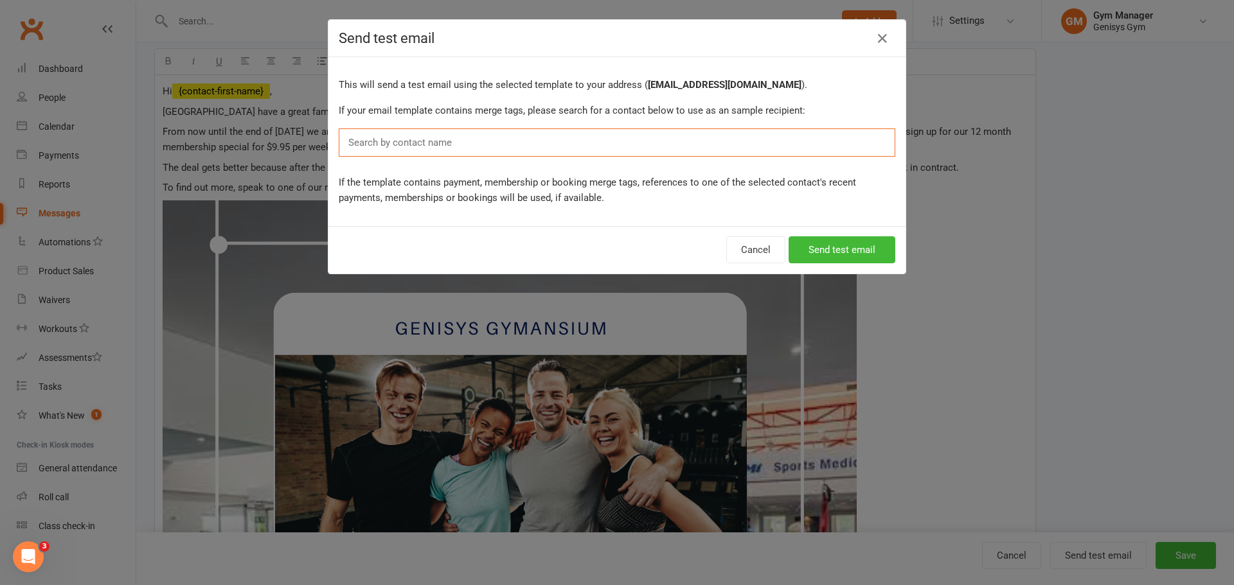
click at [425, 140] on input "text" at bounding box center [403, 142] width 112 height 17
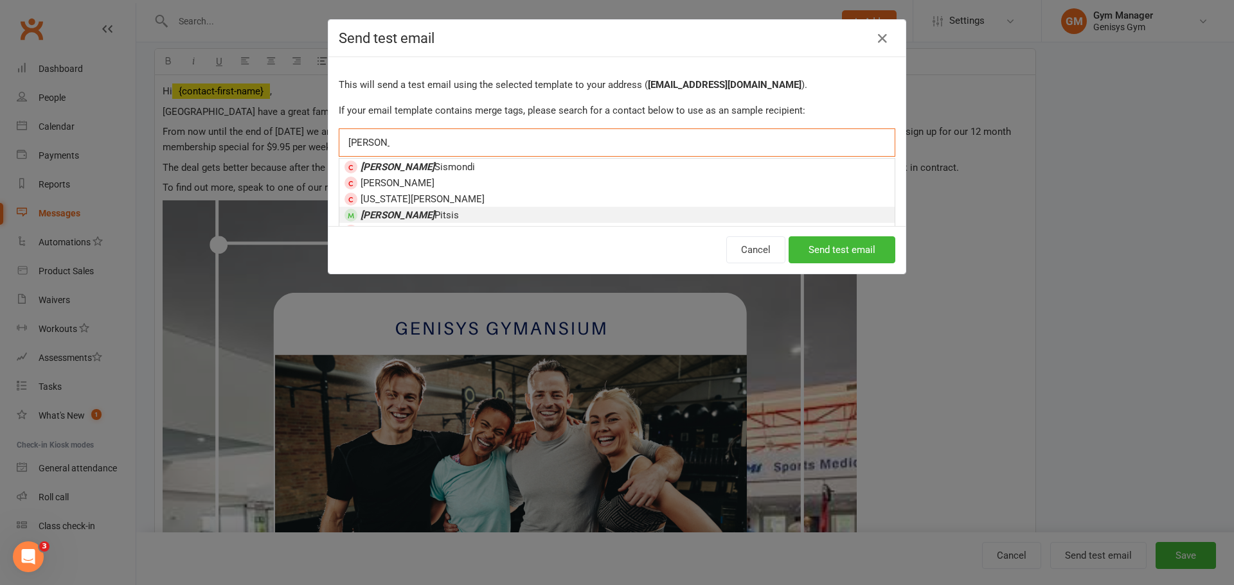
type input "[PERSON_NAME]"
click at [403, 216] on span "[PERSON_NAME]" at bounding box center [409, 215] width 98 height 12
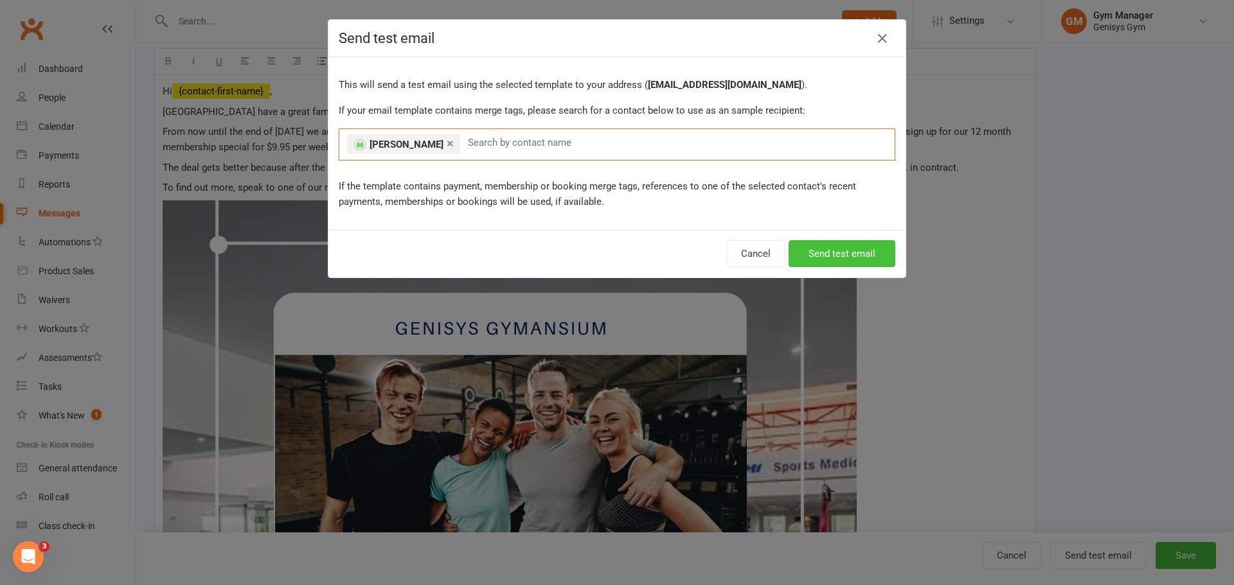
click at [824, 251] on button "Send test email" at bounding box center [841, 253] width 107 height 27
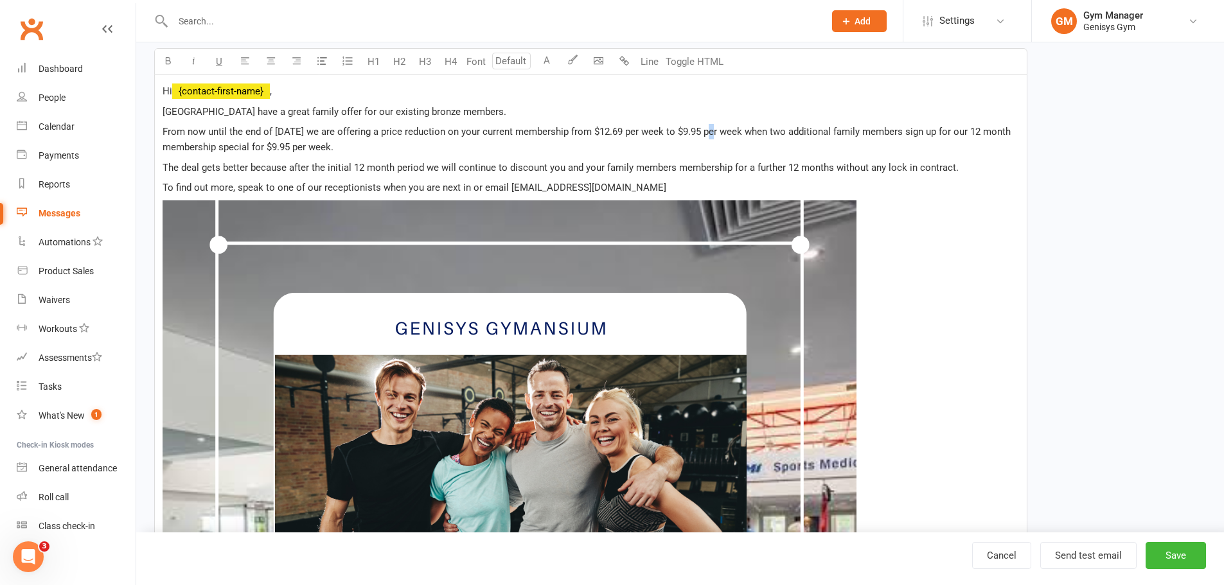
click at [713, 130] on span "From now until the end of [DATE] we are offering a price reduction on your curr…" at bounding box center [588, 139] width 851 height 27
click at [305, 145] on span "From now until the end of [DATE] we are offering a price reduction on your curr…" at bounding box center [588, 139] width 851 height 27
click at [387, 146] on p "From now until the end of [DATE] we are offering a price reduction on your curr…" at bounding box center [591, 139] width 856 height 31
click at [1088, 552] on button "Send test email" at bounding box center [1088, 555] width 96 height 27
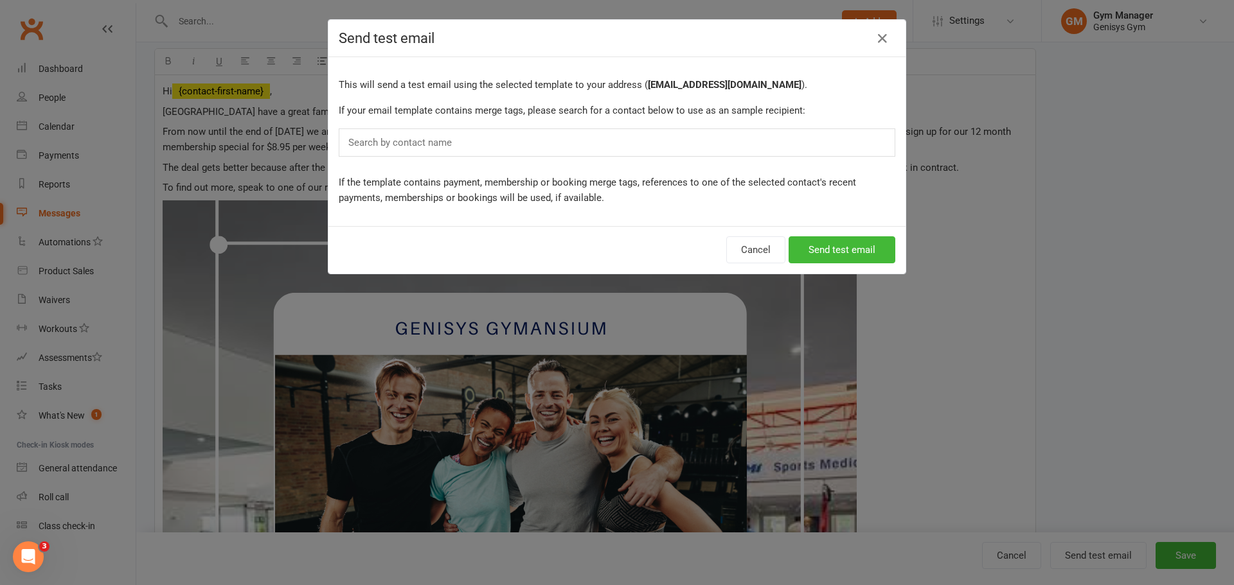
click at [406, 136] on input "text" at bounding box center [403, 142] width 112 height 17
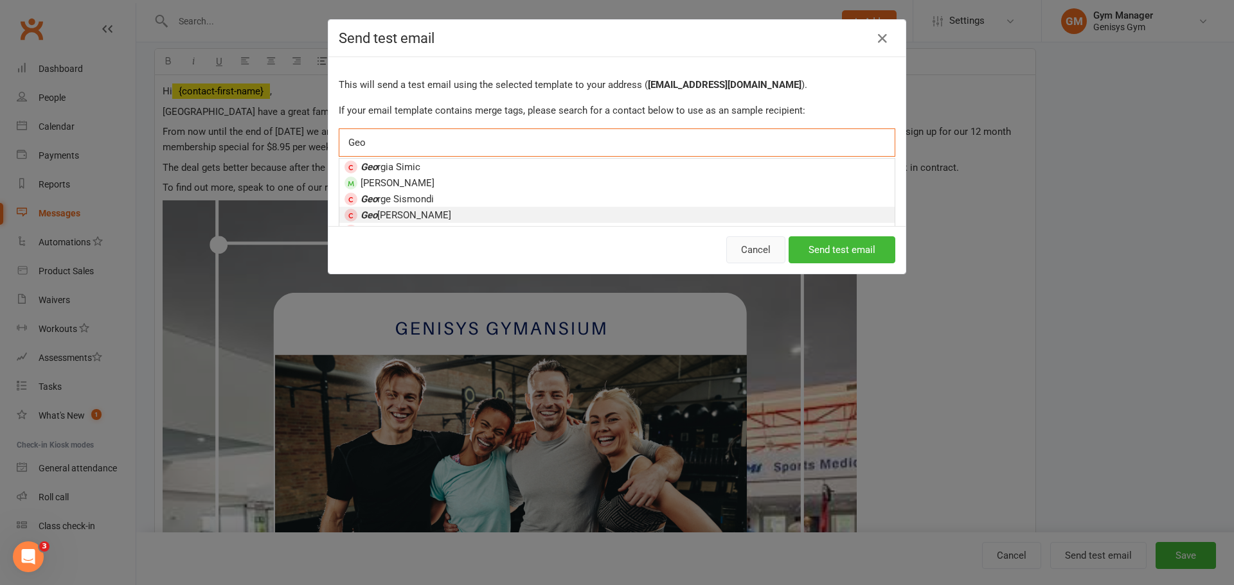
type input "Geo"
click at [763, 251] on button "Cancel" at bounding box center [755, 249] width 59 height 27
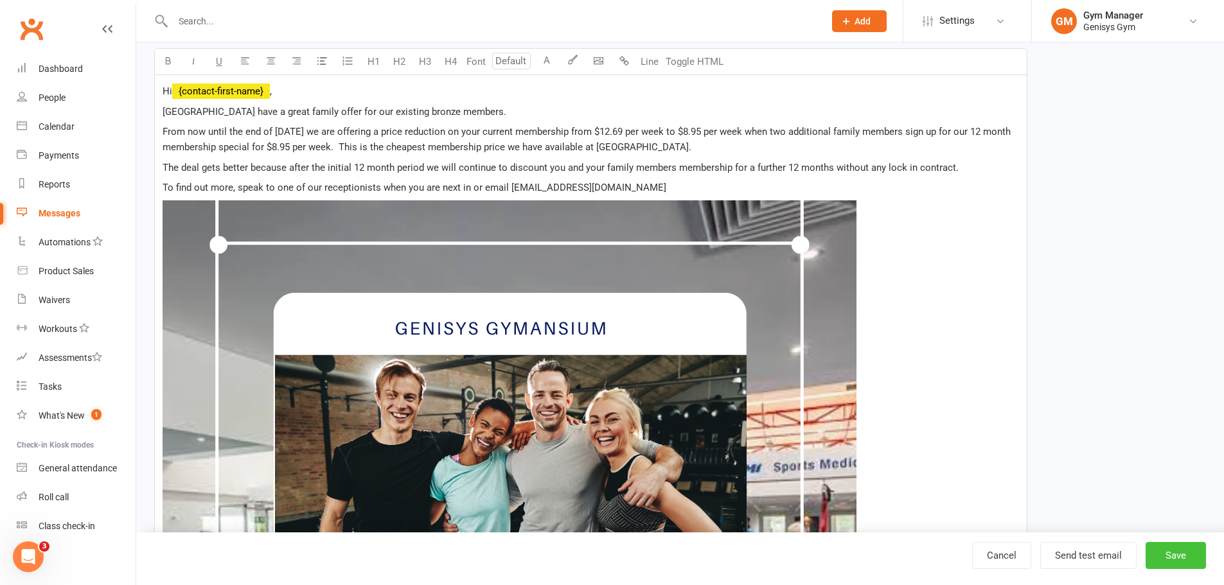
click at [1177, 562] on button "Save" at bounding box center [1176, 555] width 60 height 27
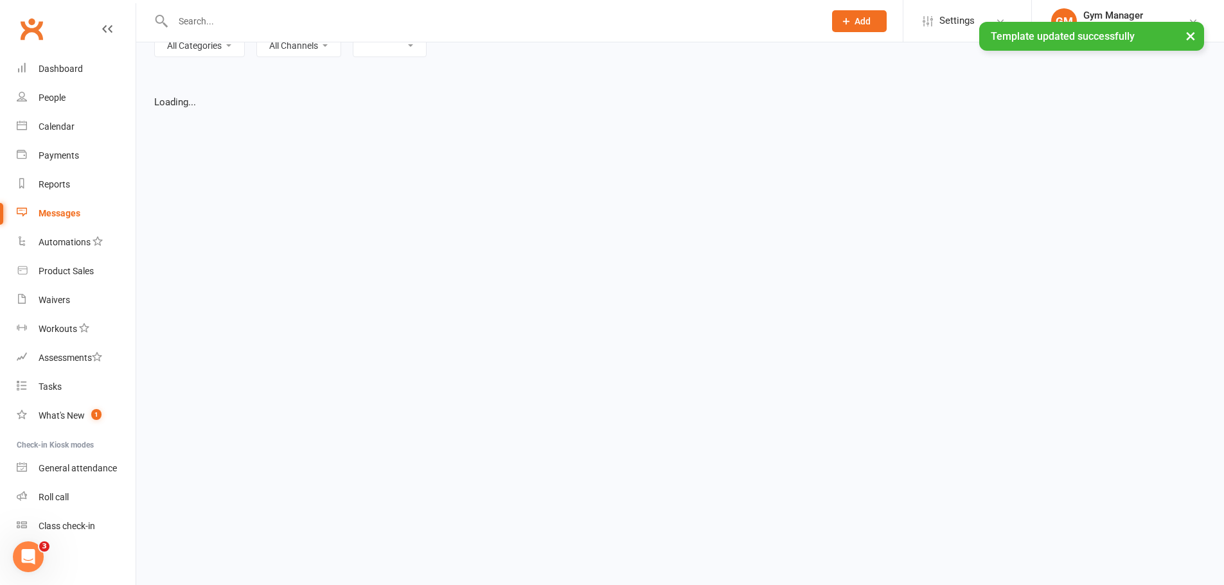
select select "grid"
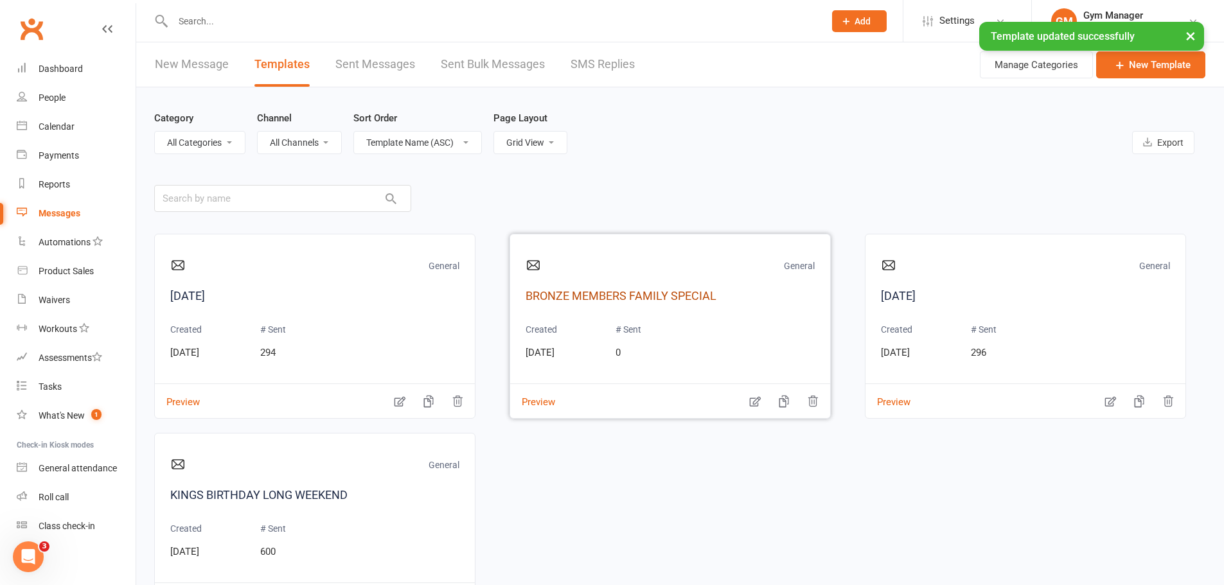
click at [616, 296] on link "BRONZE MEMBERS FAMILY SPECIAL" at bounding box center [670, 296] width 289 height 19
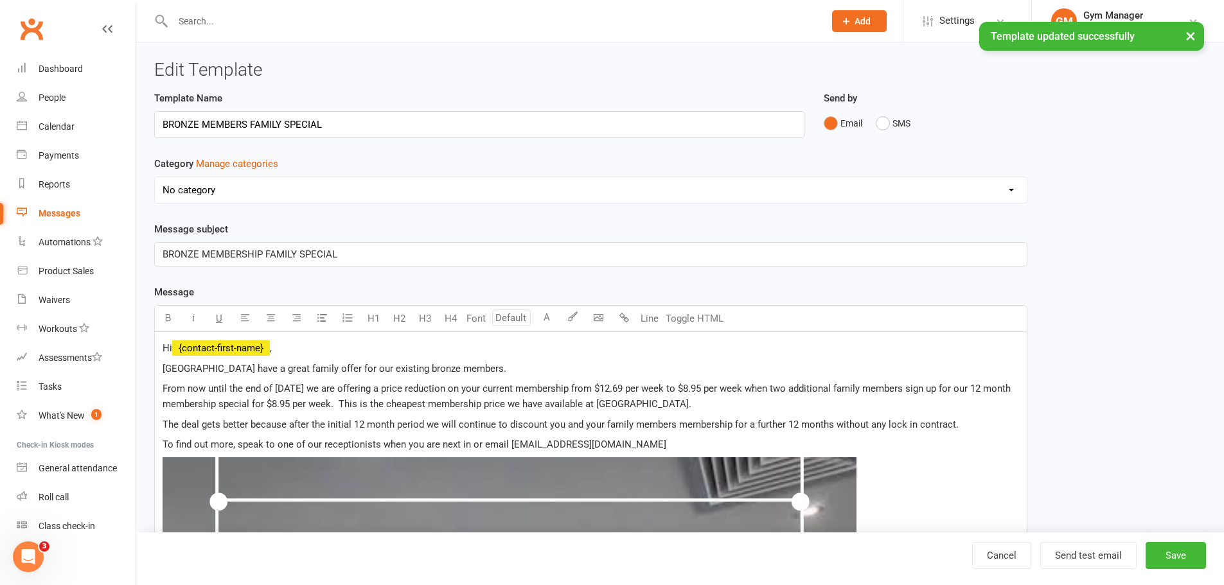
select select "4274"
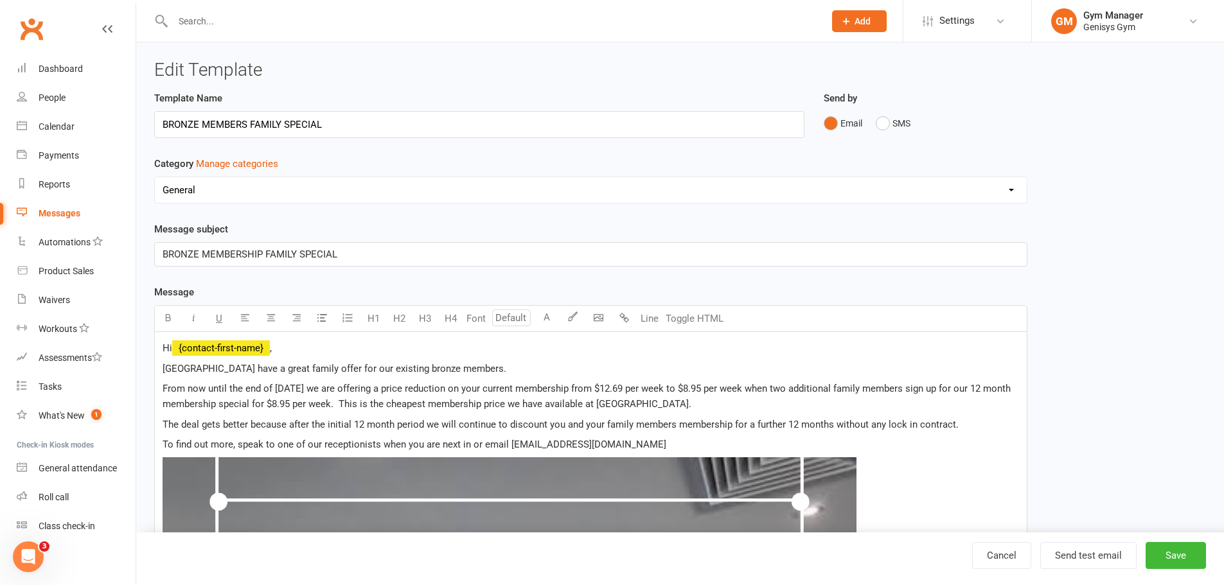
click at [550, 404] on span "From now until the end of [DATE] we are offering a price reduction on your curr…" at bounding box center [588, 396] width 851 height 27
click at [762, 401] on p "From now until the end of [DATE] we are offering a price reduction on your curr…" at bounding box center [591, 396] width 856 height 31
click at [1180, 558] on button "Save" at bounding box center [1176, 555] width 60 height 27
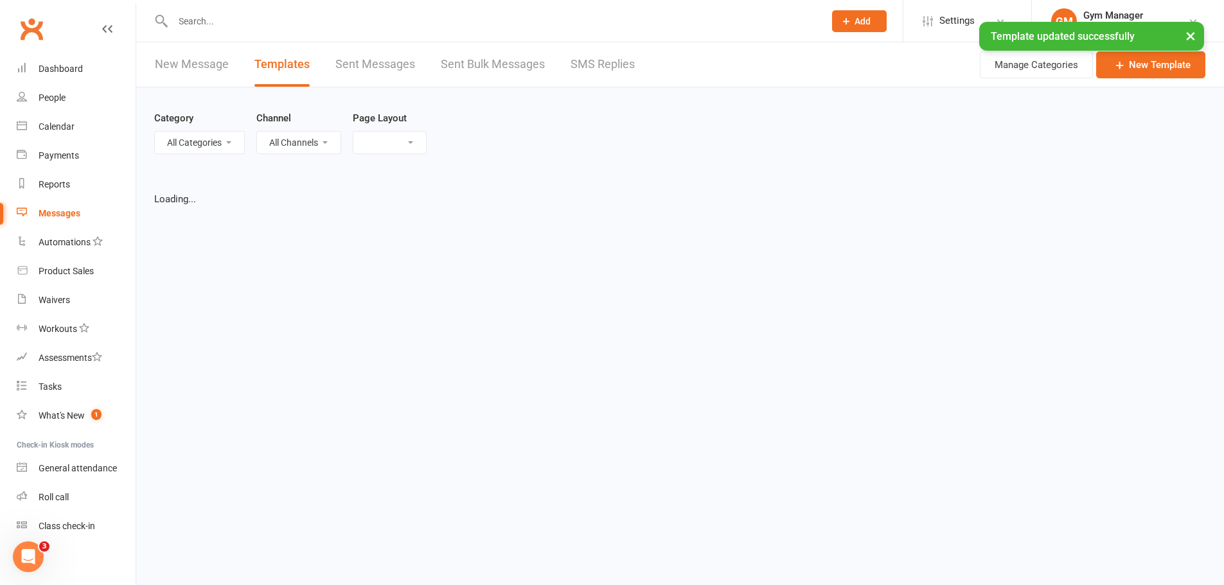
select select "grid"
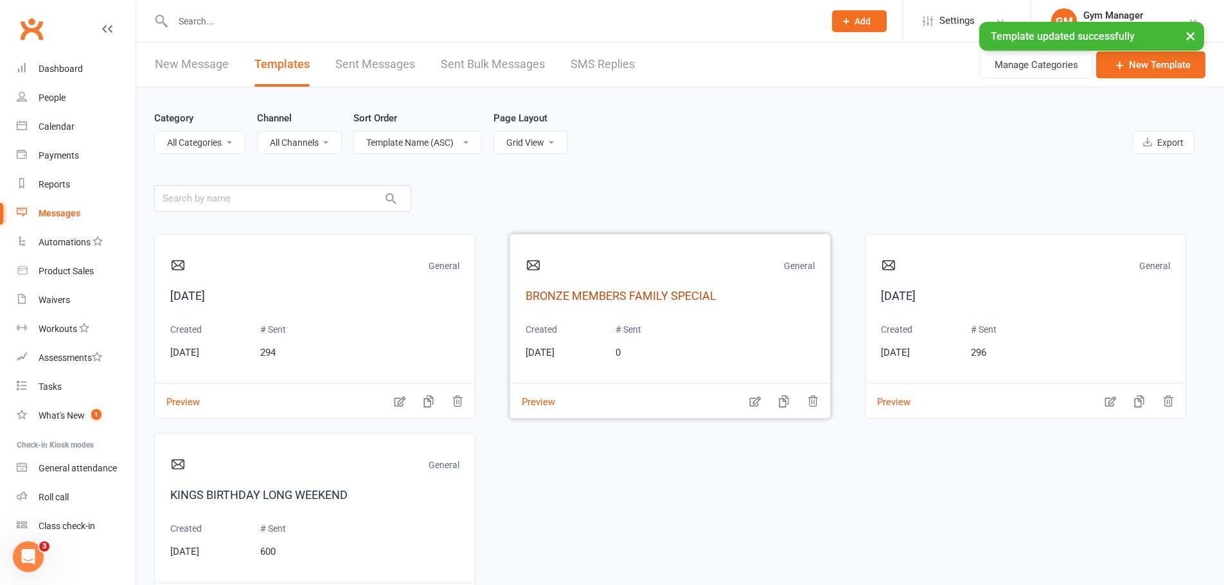
click at [653, 288] on link "BRONZE MEMBERS FAMILY SPECIAL" at bounding box center [670, 296] width 289 height 19
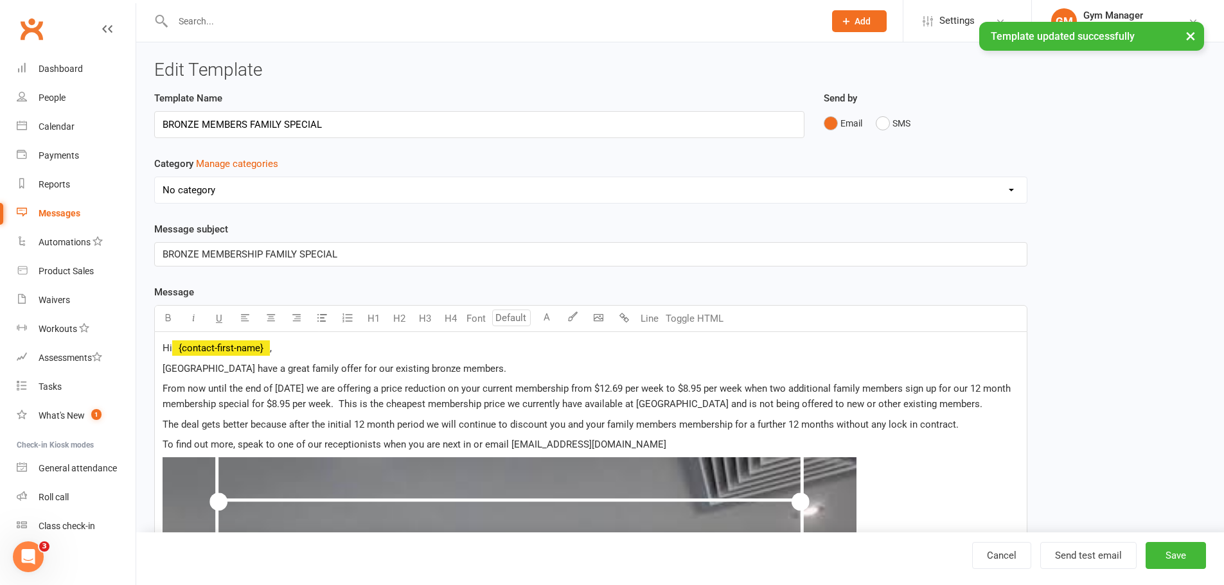
select select "4274"
click at [1096, 550] on button "Send test email" at bounding box center [1088, 555] width 96 height 27
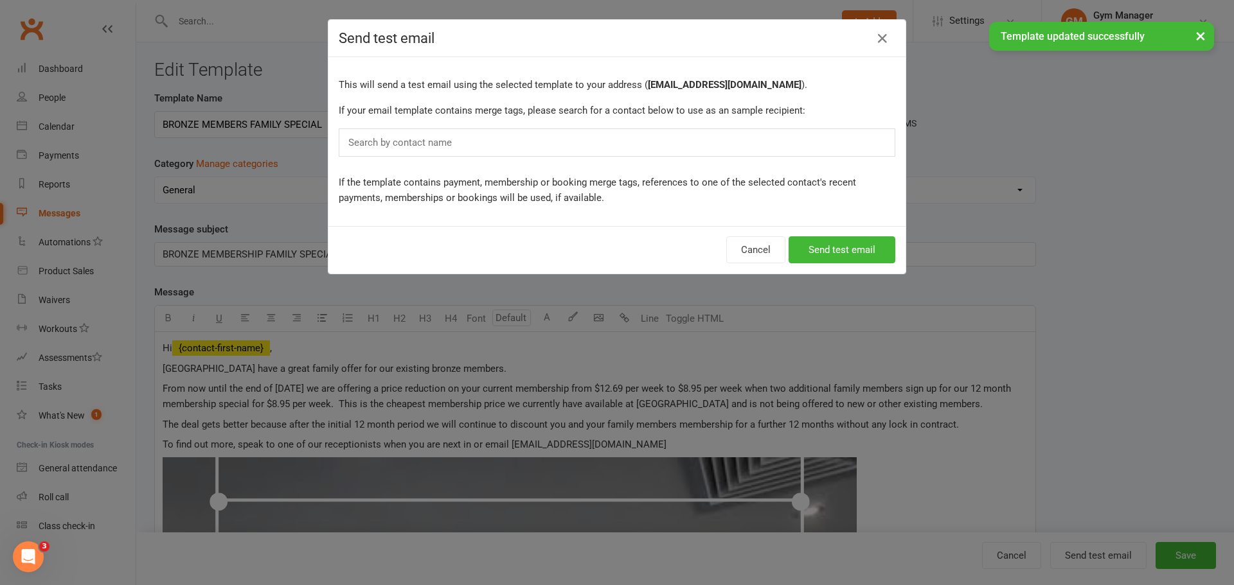
click at [418, 147] on input "text" at bounding box center [403, 142] width 112 height 17
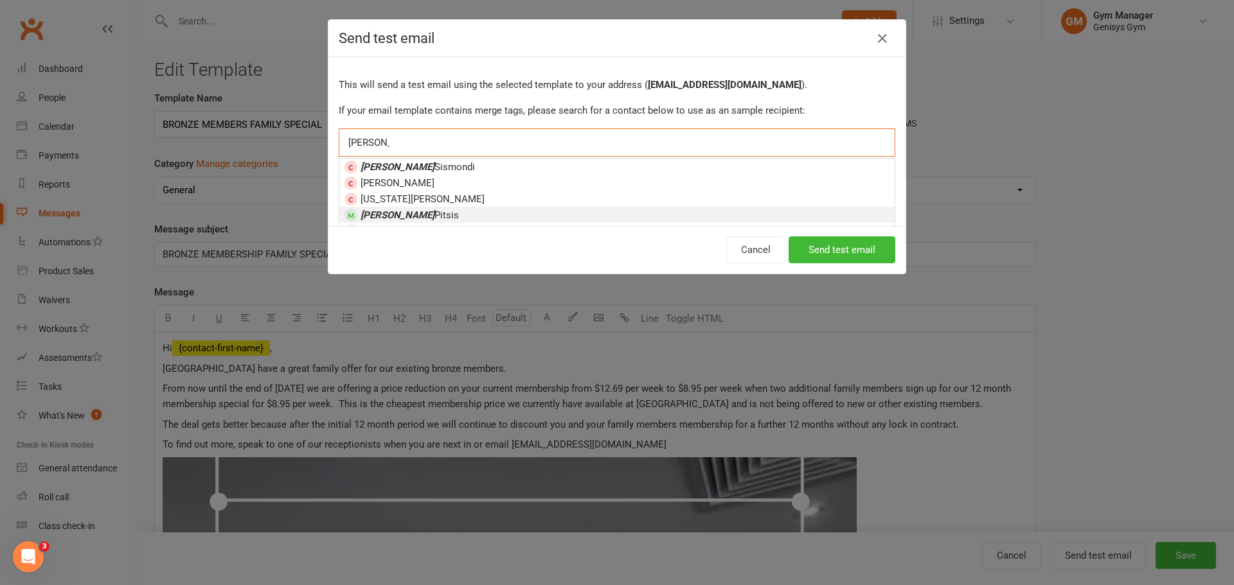
type input "[PERSON_NAME]"
click at [397, 212] on span "[PERSON_NAME]" at bounding box center [409, 215] width 98 height 12
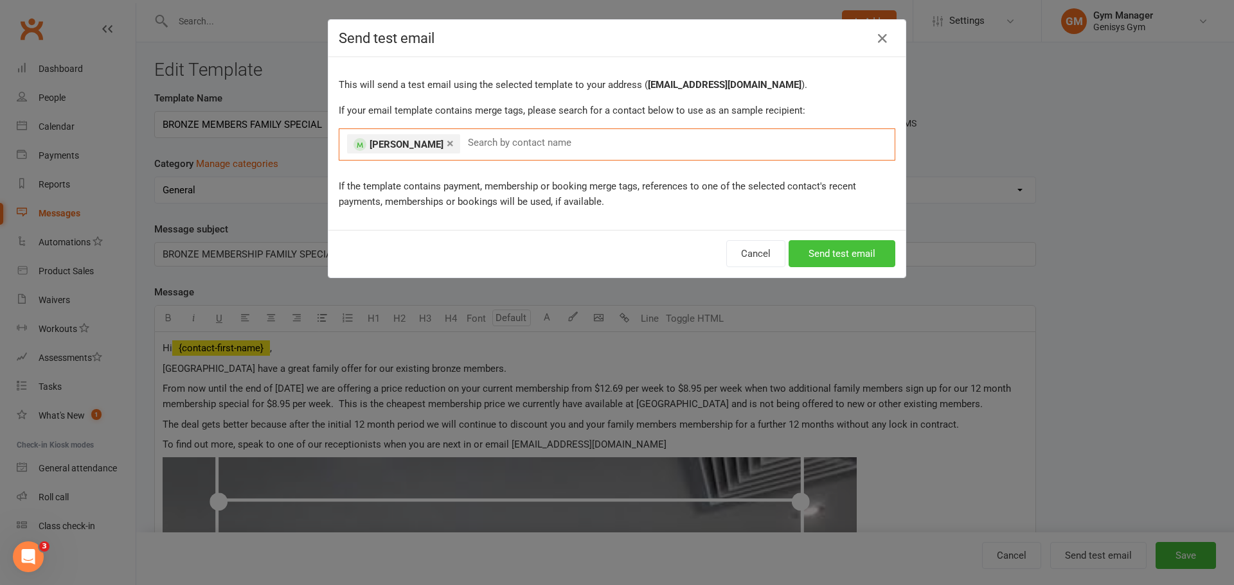
click at [819, 253] on button "Send test email" at bounding box center [841, 253] width 107 height 27
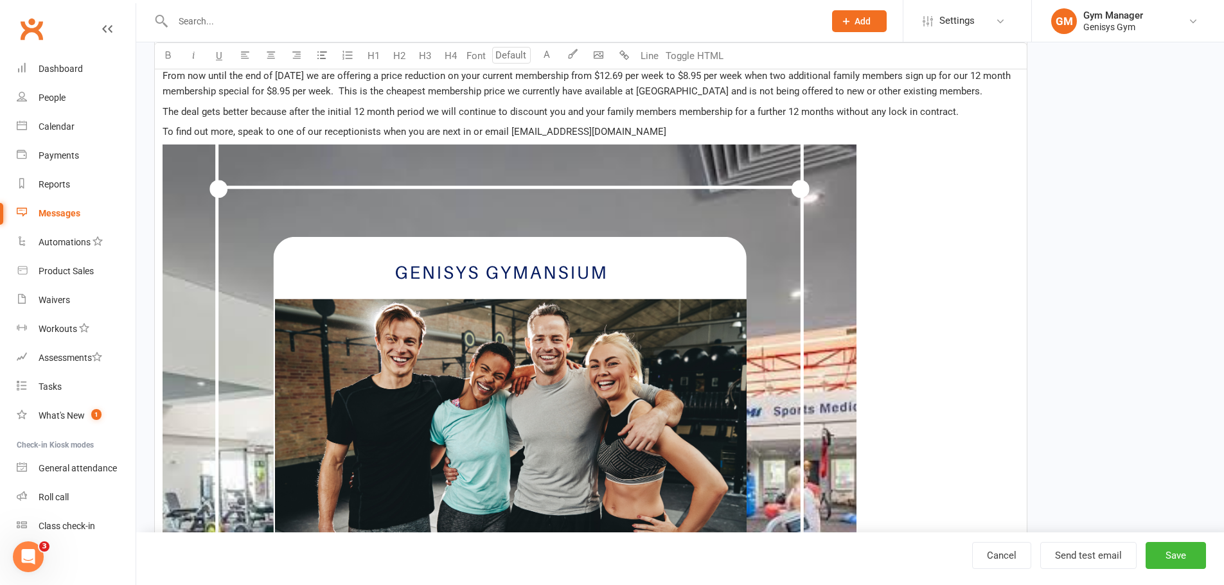
scroll to position [321, 0]
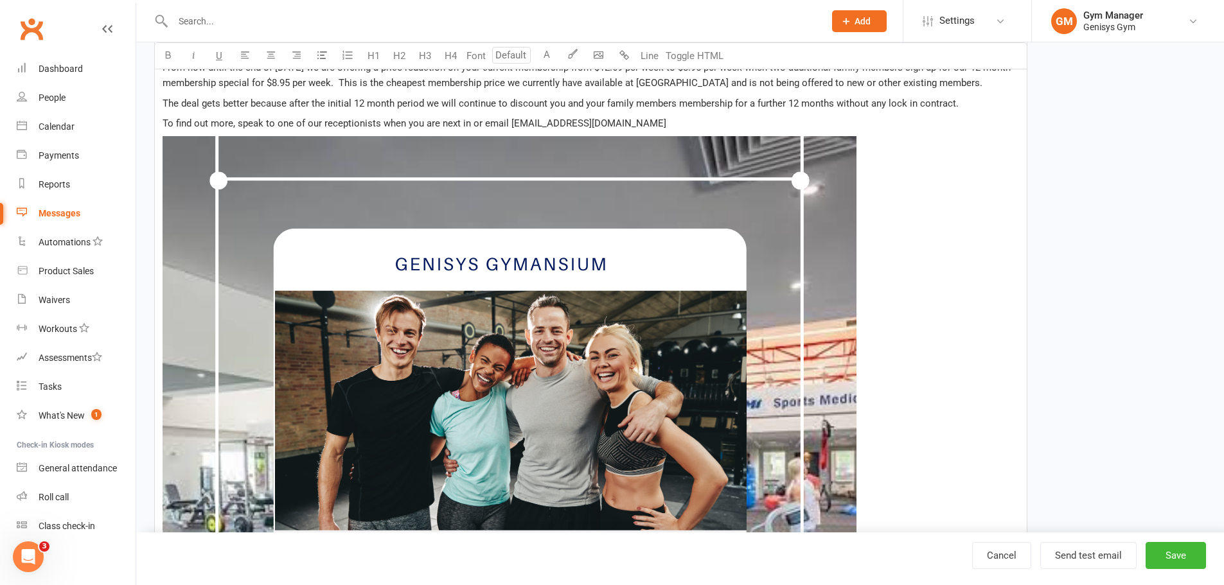
click at [434, 281] on img at bounding box center [510, 483] width 694 height 694
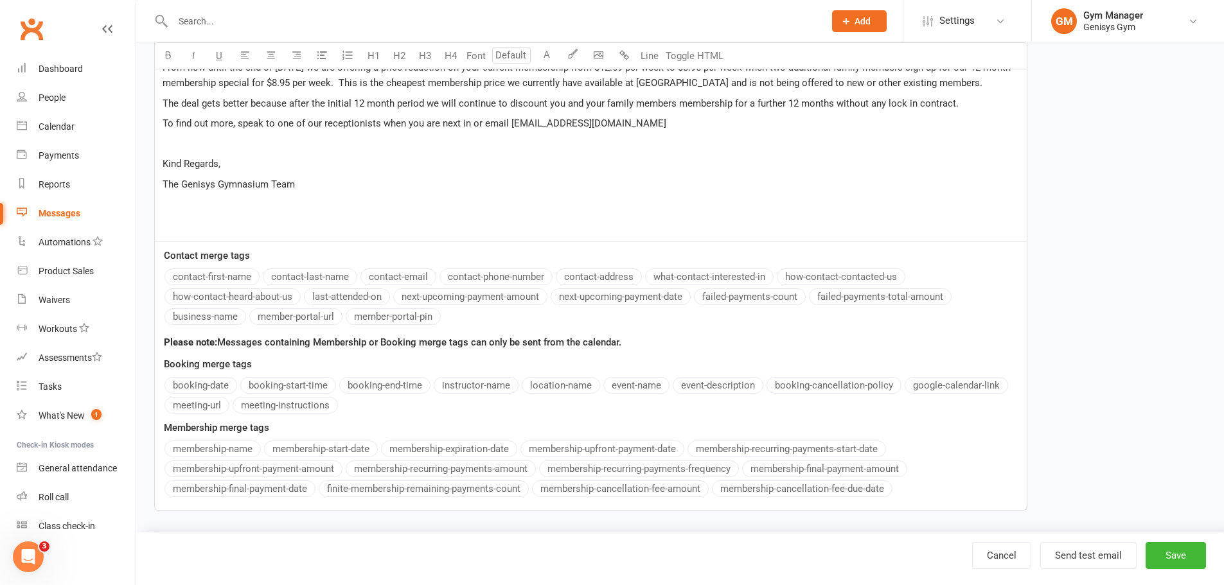
click at [206, 147] on p "﻿" at bounding box center [591, 143] width 856 height 15
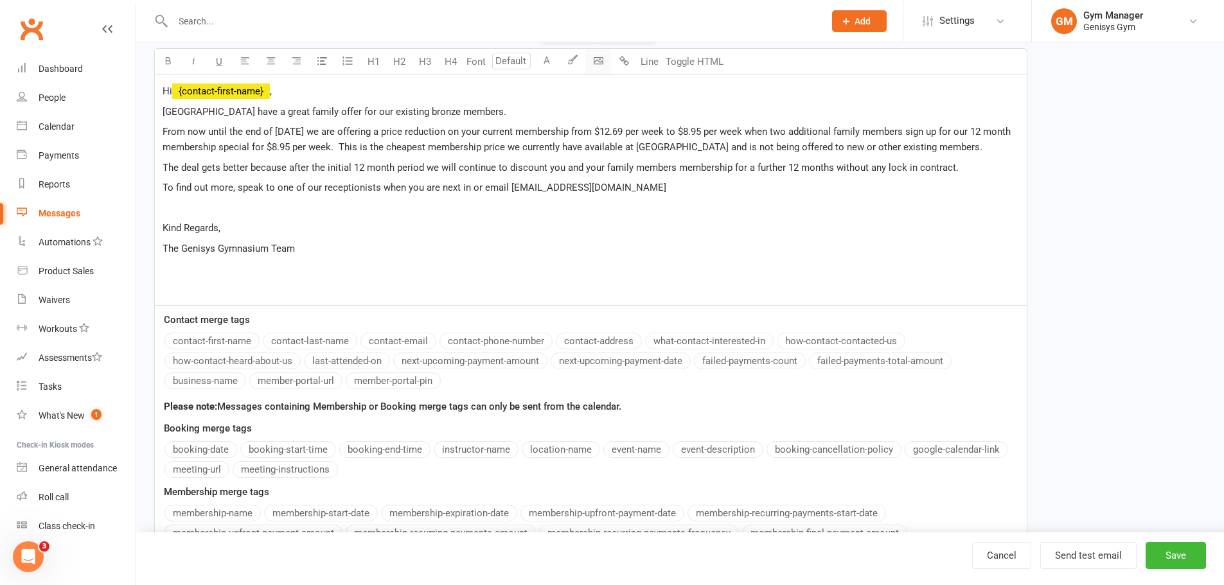
click at [589, 62] on body "Prospect Member Non-attending contact Class / event Appointment Task Membership…" at bounding box center [612, 174] width 1224 height 857
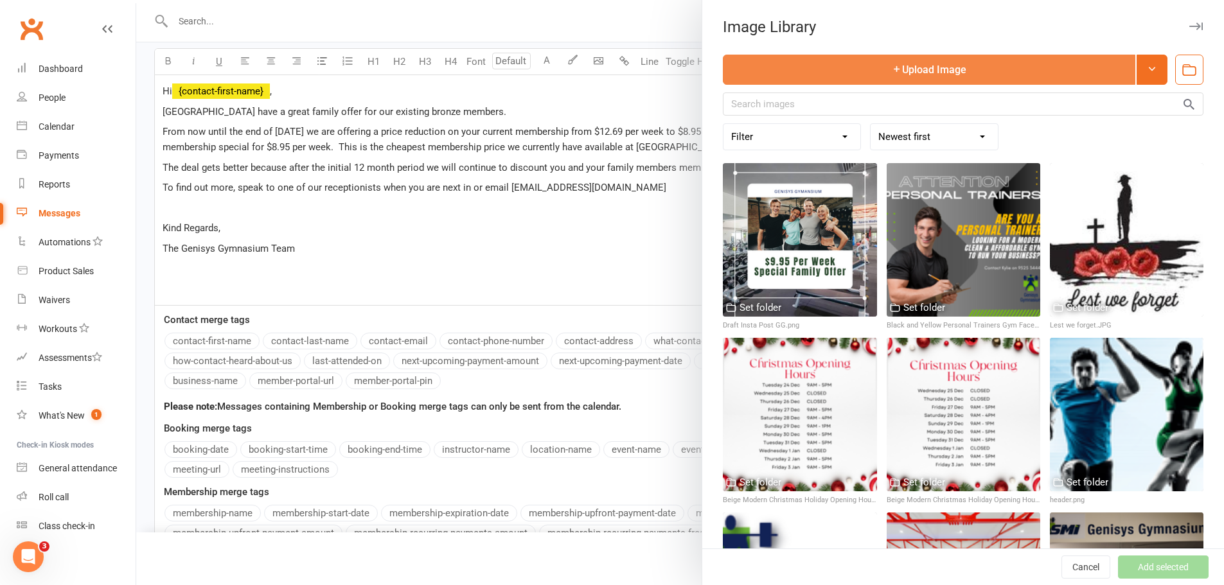
click at [919, 64] on button "Upload Image" at bounding box center [929, 70] width 413 height 30
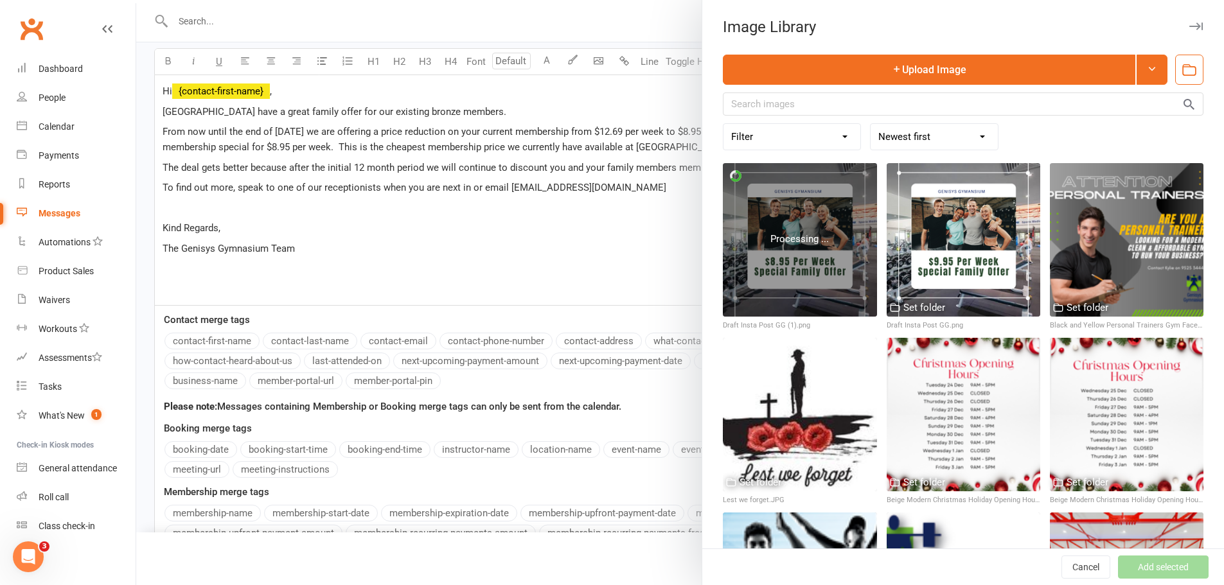
click at [785, 213] on div at bounding box center [800, 240] width 154 height 154
click at [785, 212] on div at bounding box center [800, 240] width 154 height 154
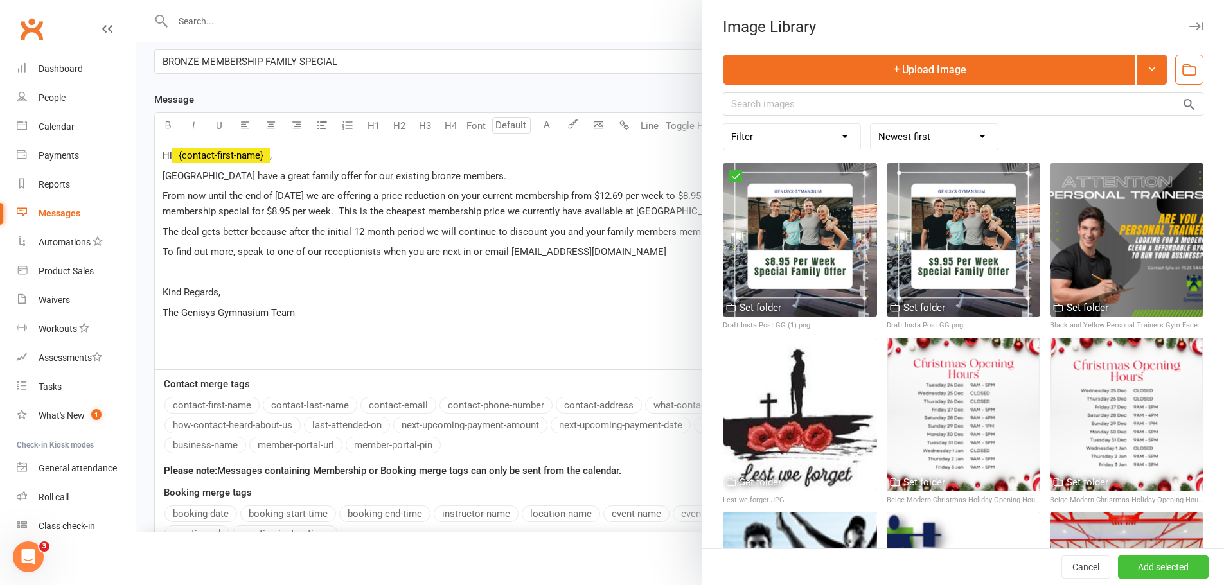
click at [1135, 561] on button "Add selected" at bounding box center [1163, 567] width 91 height 23
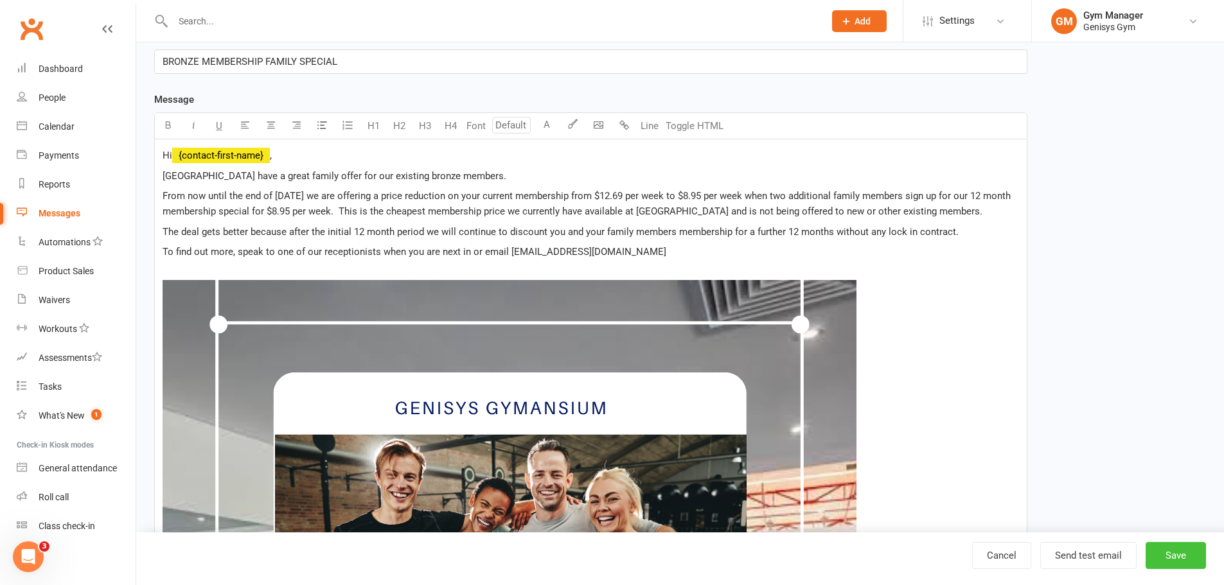
click at [1180, 565] on button "Save" at bounding box center [1176, 555] width 60 height 27
select select "grid"
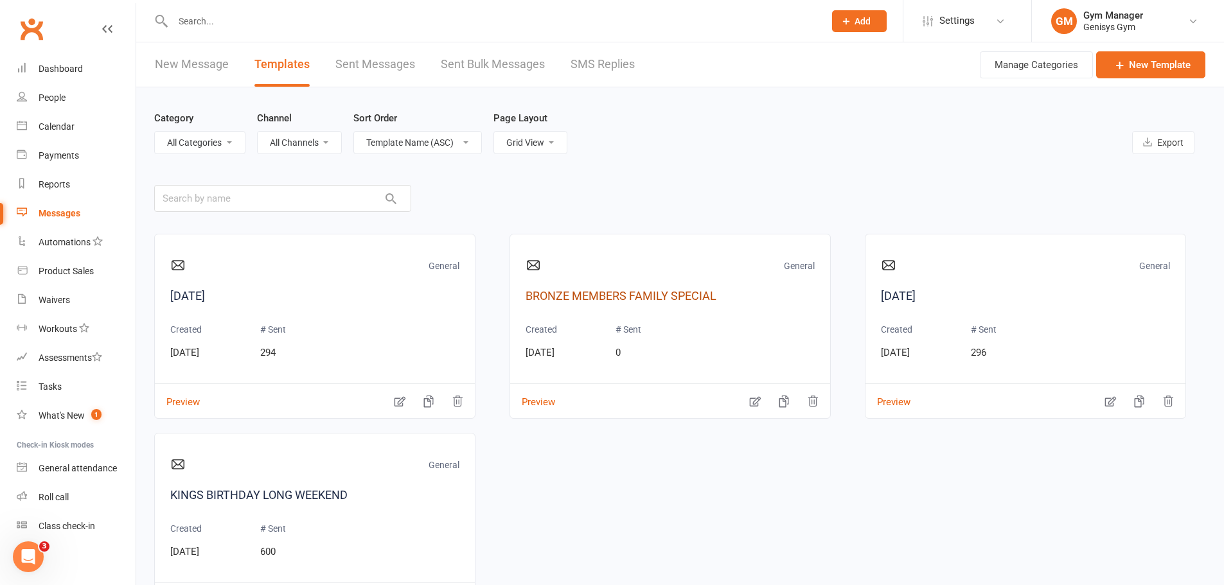
click at [648, 300] on link "BRONZE MEMBERS FAMILY SPECIAL" at bounding box center [670, 296] width 289 height 19
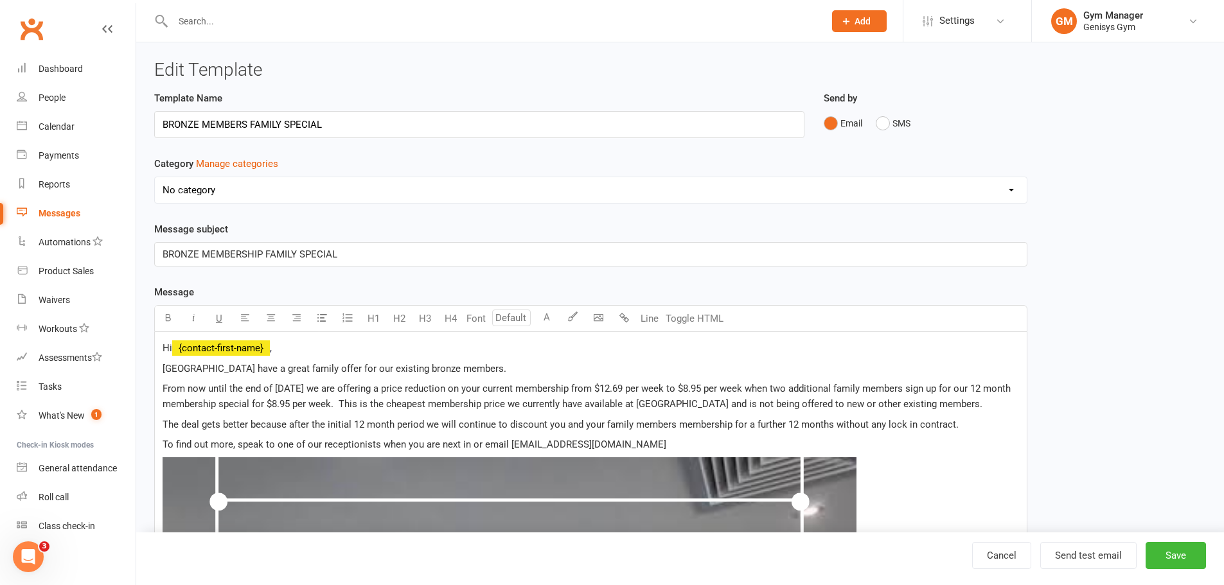
select select "4274"
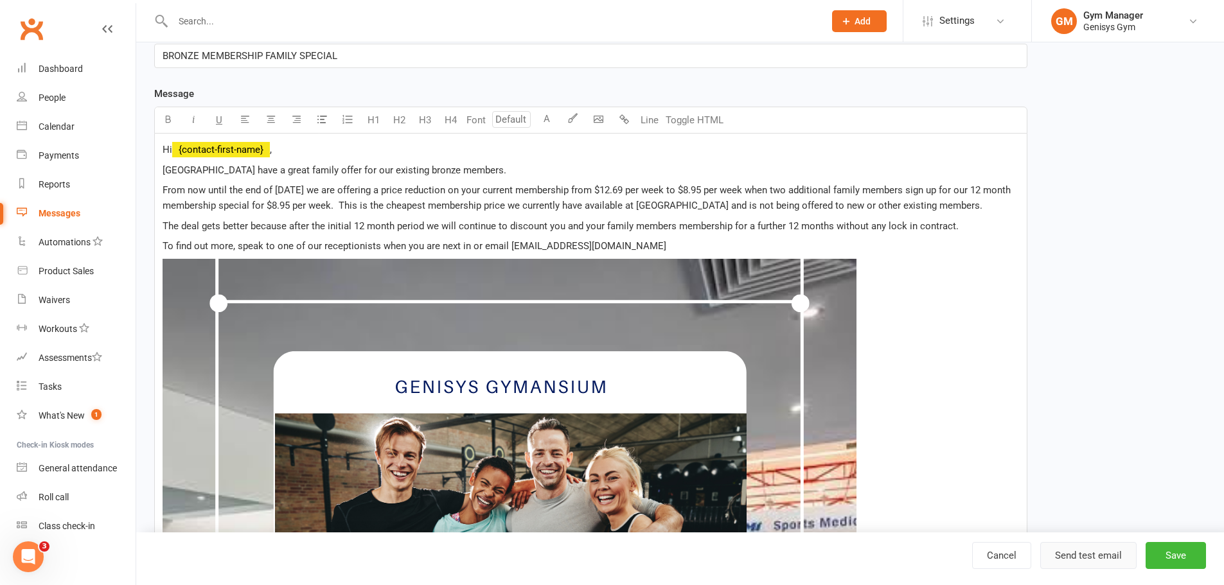
scroll to position [193, 0]
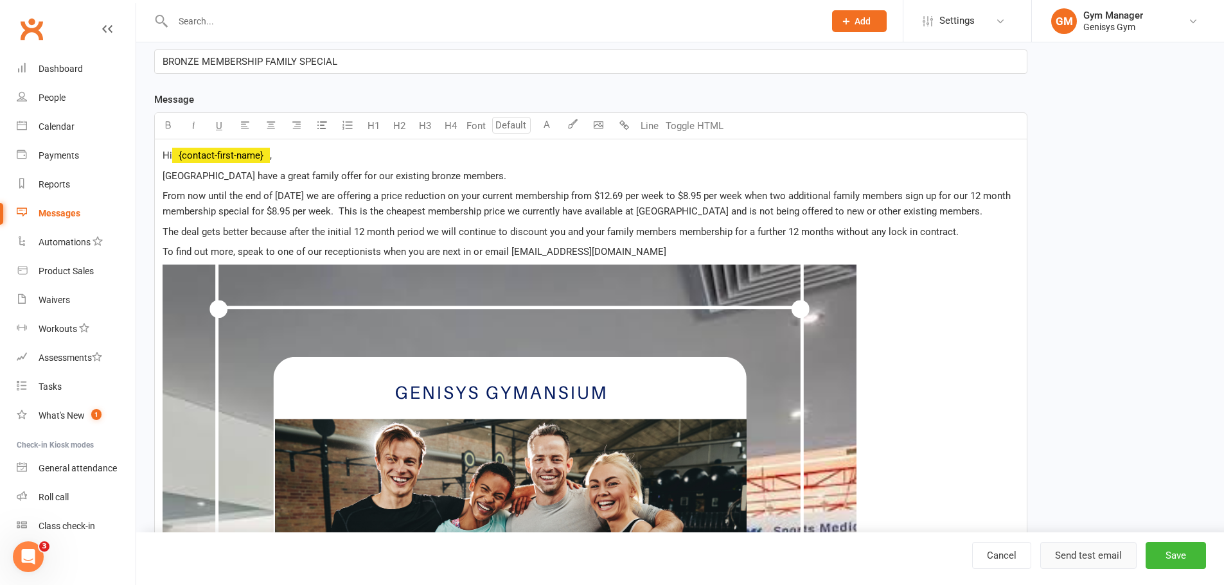
click at [1088, 564] on button "Send test email" at bounding box center [1088, 555] width 96 height 27
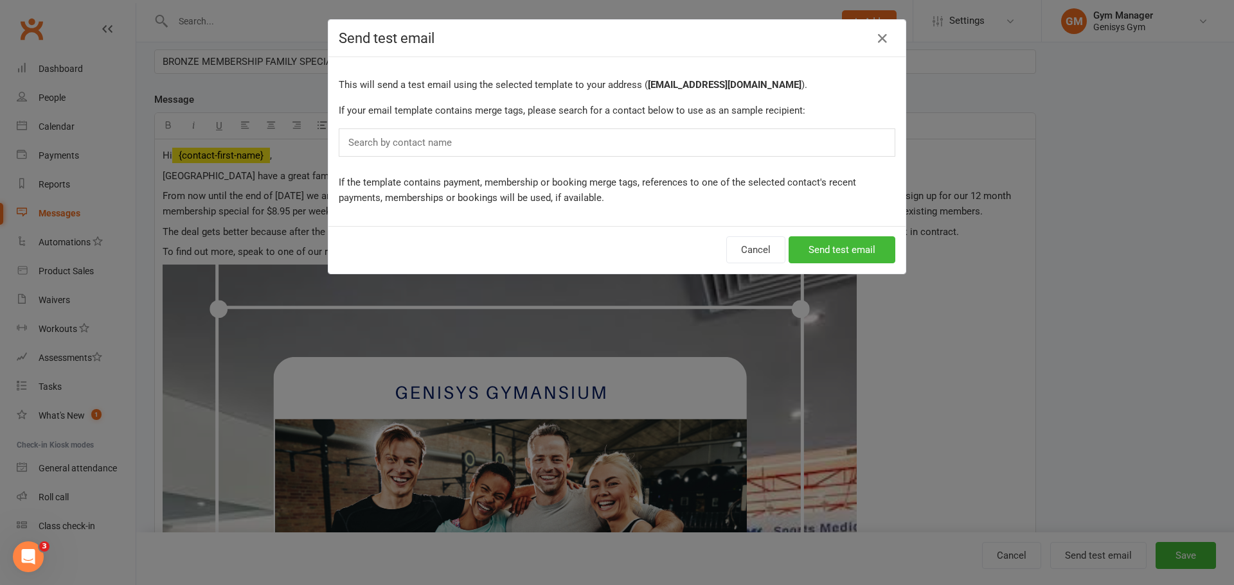
click at [420, 149] on input "text" at bounding box center [403, 142] width 112 height 17
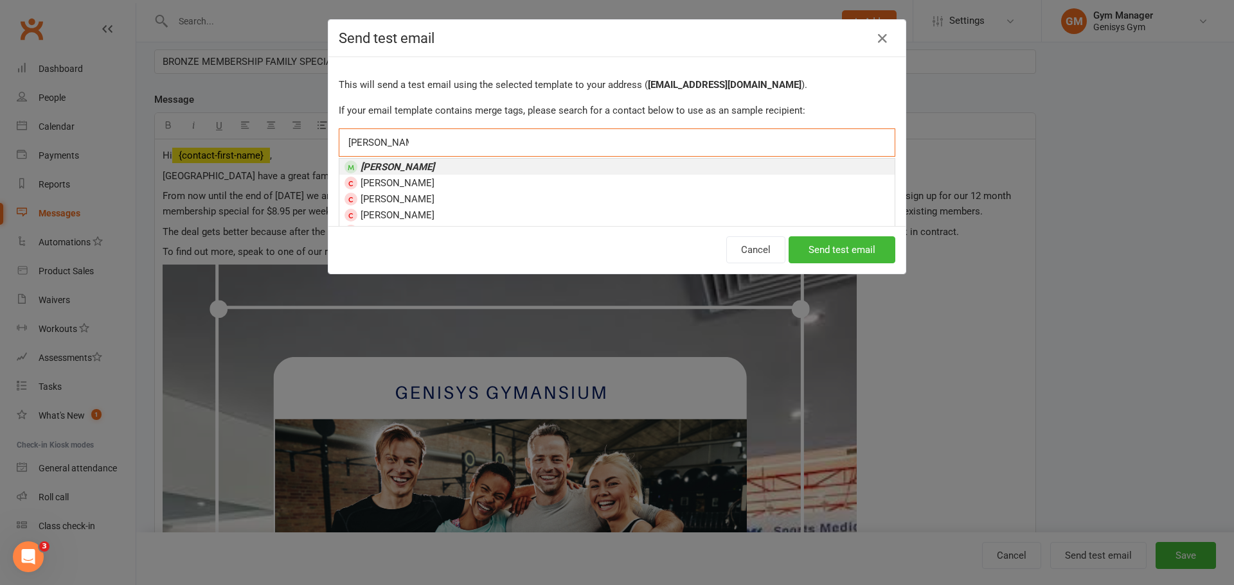
type input "[PERSON_NAME]"
click at [423, 163] on li "[PERSON_NAME]" at bounding box center [616, 167] width 555 height 16
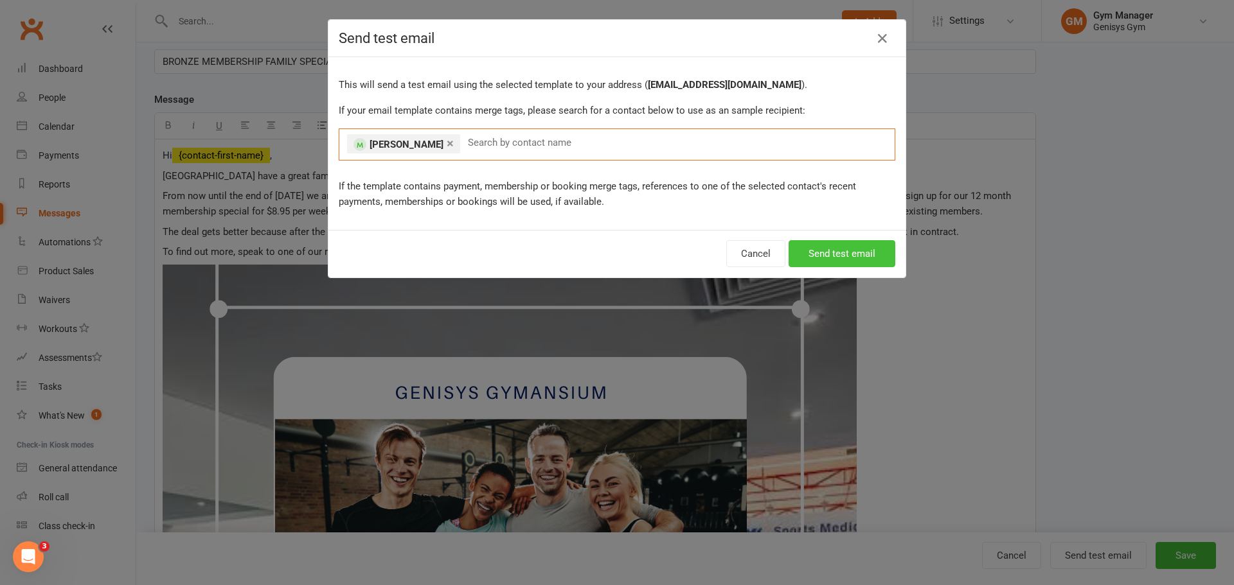
click at [834, 251] on button "Send test email" at bounding box center [841, 253] width 107 height 27
